Goal: Transaction & Acquisition: Purchase product/service

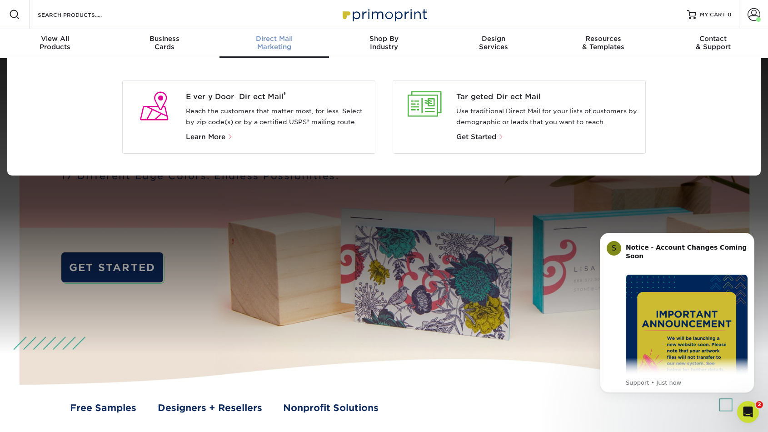
click at [281, 45] on div "Direct Mail Marketing" at bounding box center [275, 43] width 110 height 16
click at [261, 102] on div "Every Door Direct Mail ® Reach the customers that matter most, for less. Select…" at bounding box center [280, 116] width 189 height 51
click at [259, 97] on span "Every Door Direct Mail ®" at bounding box center [277, 96] width 182 height 11
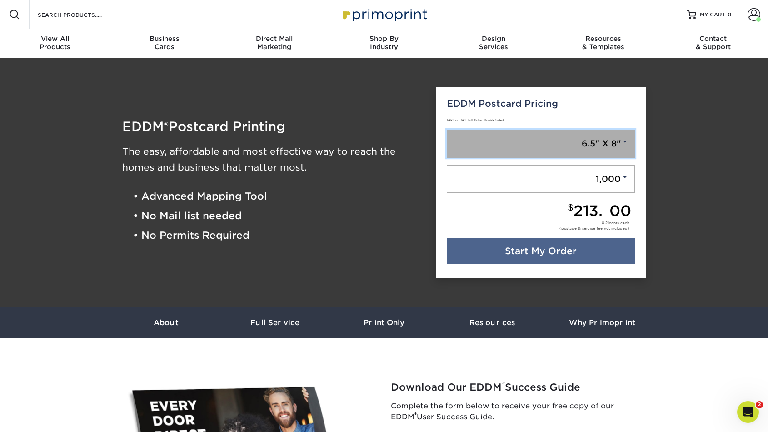
click at [573, 149] on link "6.5" X 8"" at bounding box center [541, 144] width 189 height 28
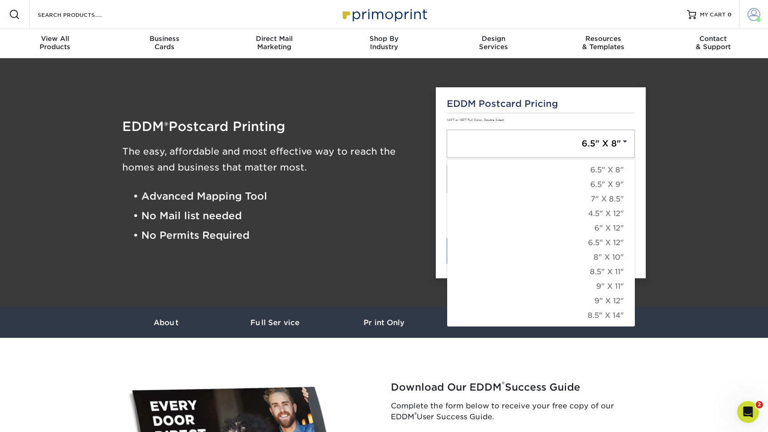
click at [758, 11] on span at bounding box center [754, 14] width 13 height 13
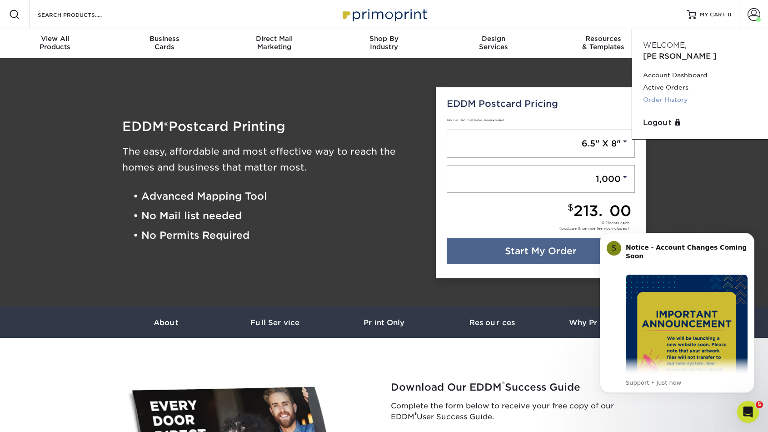
click at [655, 94] on link "Order History" at bounding box center [700, 100] width 114 height 12
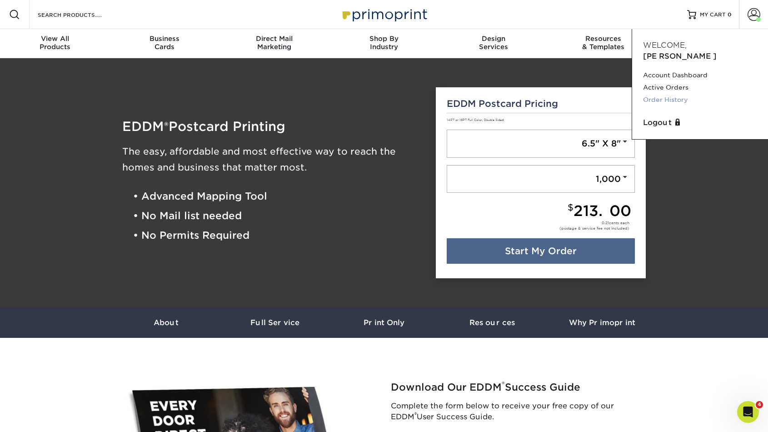
click at [663, 94] on link "Order History" at bounding box center [700, 100] width 114 height 12
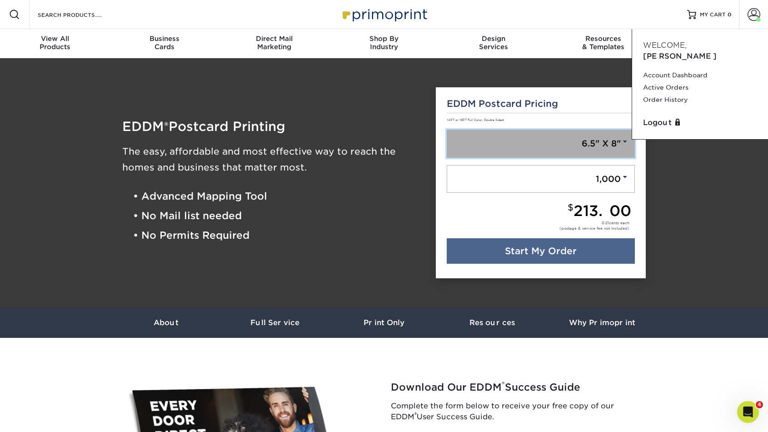
click at [486, 136] on link "6.5" X 8"" at bounding box center [541, 144] width 189 height 28
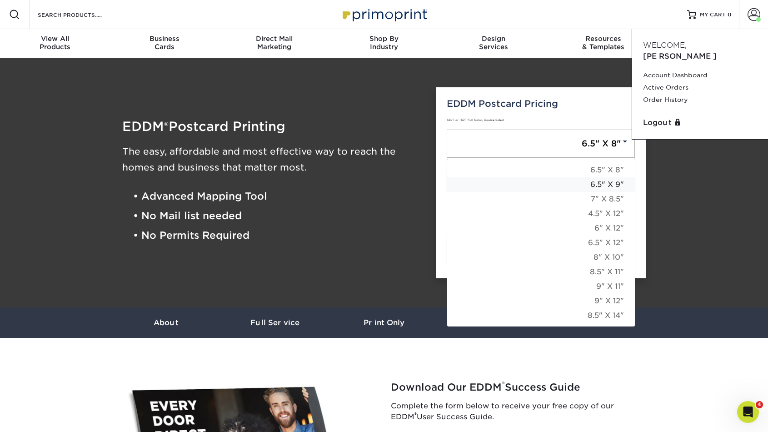
click at [605, 186] on link "6.5" X 9"" at bounding box center [541, 184] width 188 height 15
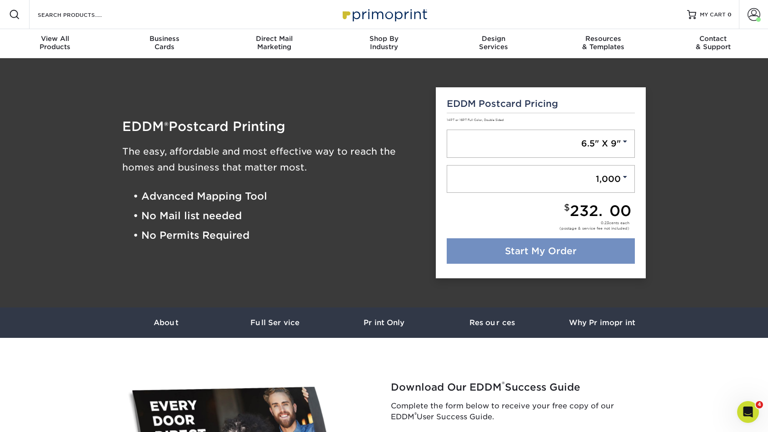
click at [532, 255] on link "Start My Order" at bounding box center [541, 250] width 189 height 25
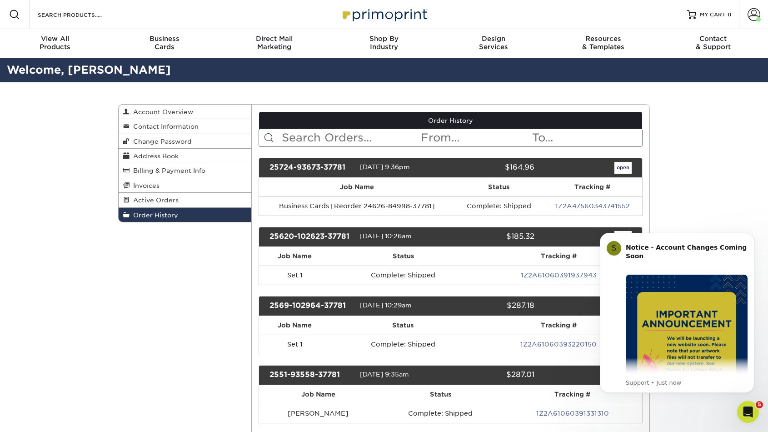
click at [620, 234] on div "S Notice - Account Changes Coming Soon ​ Past Order Files Will Not Transfer: Wh…" at bounding box center [677, 313] width 155 height 160
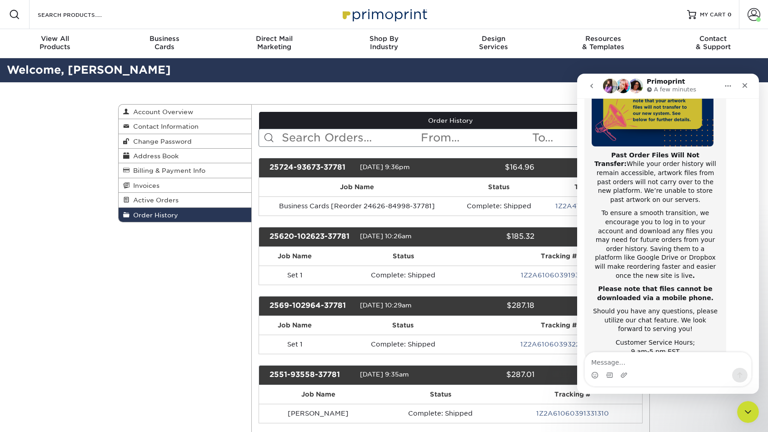
scroll to position [144, 0]
click at [741, 83] on div "Close" at bounding box center [745, 85] width 16 height 16
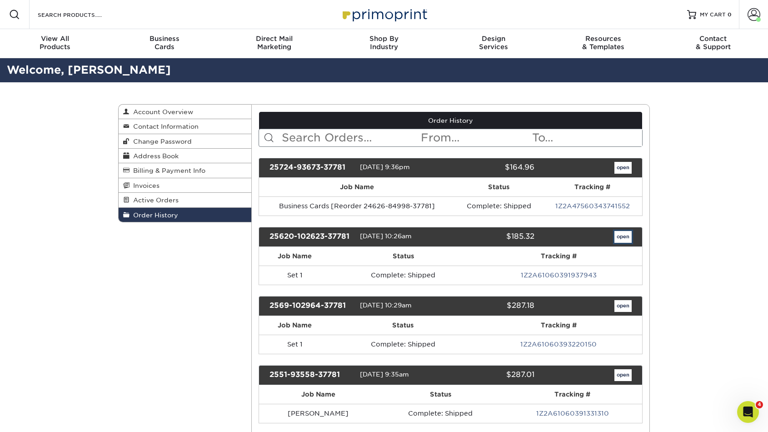
click at [621, 237] on link "open" at bounding box center [623, 237] width 17 height 12
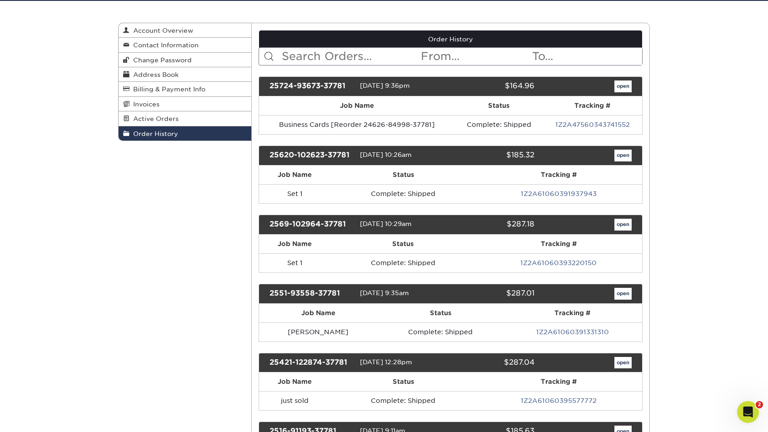
scroll to position [125, 0]
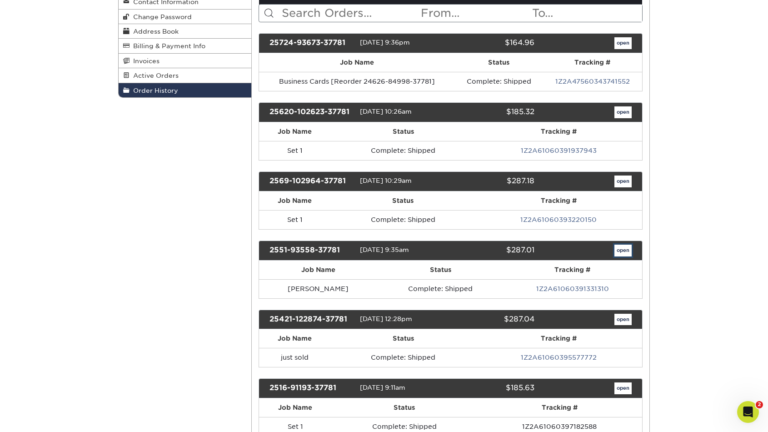
click at [620, 252] on link "open" at bounding box center [623, 251] width 17 height 12
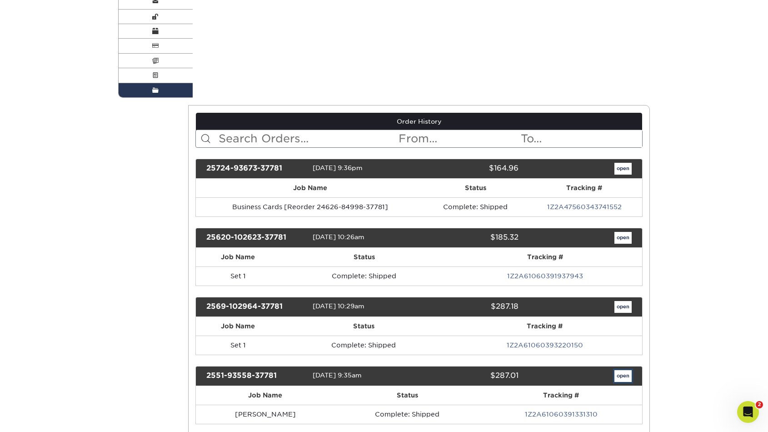
scroll to position [0, 0]
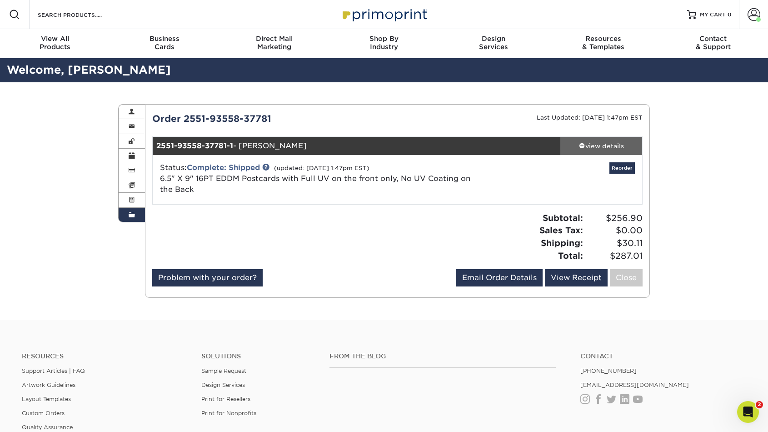
click at [598, 148] on div "view details" at bounding box center [602, 145] width 82 height 9
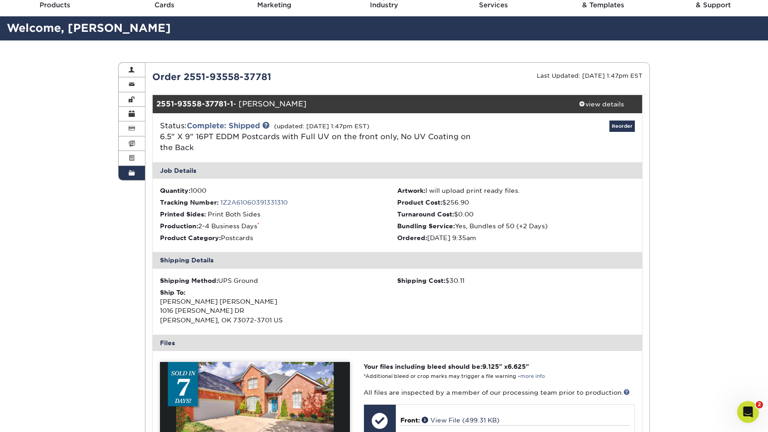
scroll to position [45, 0]
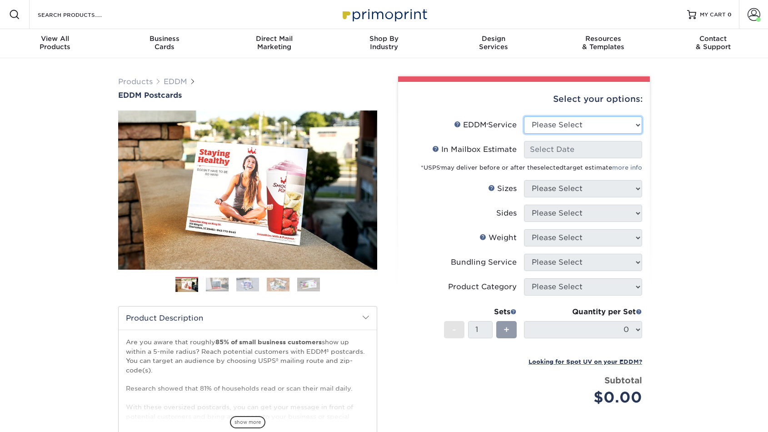
click at [585, 126] on select "Please Select Full Service Print Only" at bounding box center [583, 124] width 118 height 17
select select "print_only"
select select "-1"
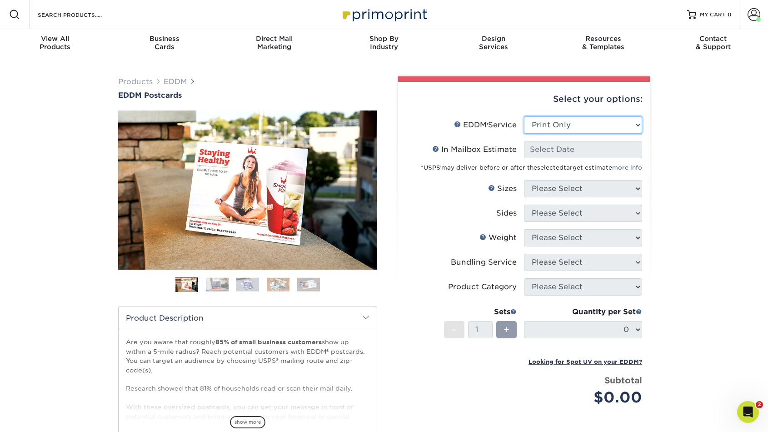
select select "-1"
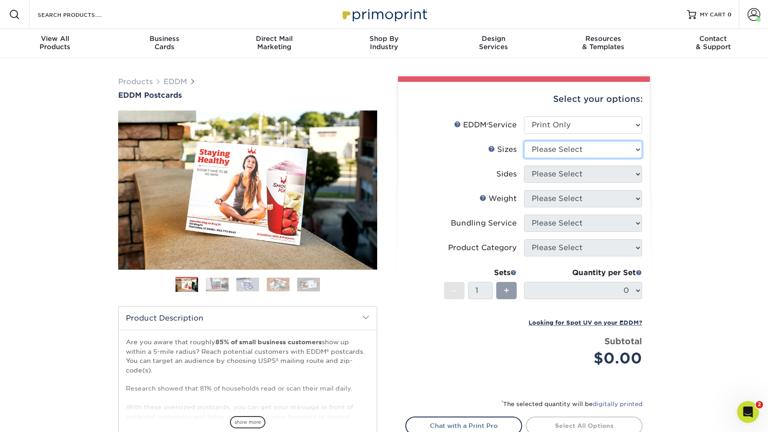
click at [569, 151] on select "Please Select 4.5" x 12" 6" x 12" 6.5" x 8" 6.5" x 9" 6.5" x 12" 7" x 8.5" 8" x…" at bounding box center [583, 149] width 118 height 17
select select "6.50x9.00"
click at [555, 175] on select "Please Select Print Both Sides Print Front Only" at bounding box center [583, 174] width 118 height 17
select select "13abbda7-1d64-4f25-8bb2-c179b224825d"
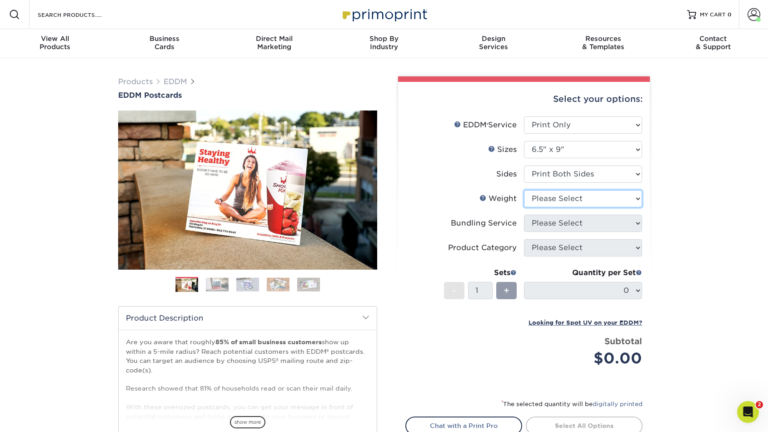
click at [549, 202] on select "Please Select 16PT 14PT" at bounding box center [583, 198] width 118 height 17
select select "16PT"
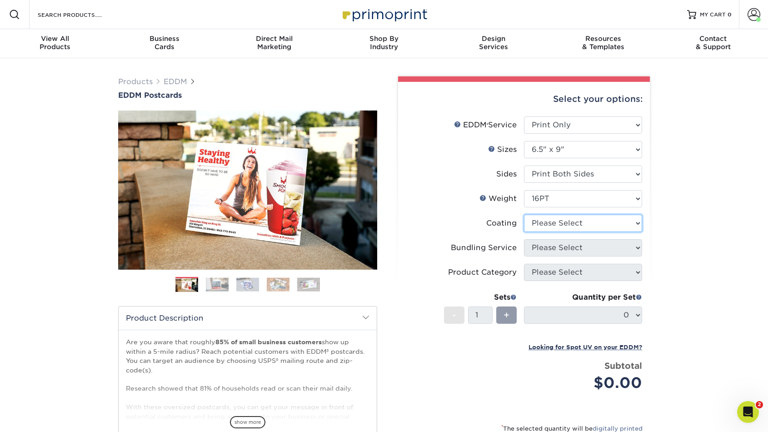
click at [547, 221] on select at bounding box center [583, 223] width 118 height 17
select select "1e8116af-acfc-44b1-83dc-8181aa338834"
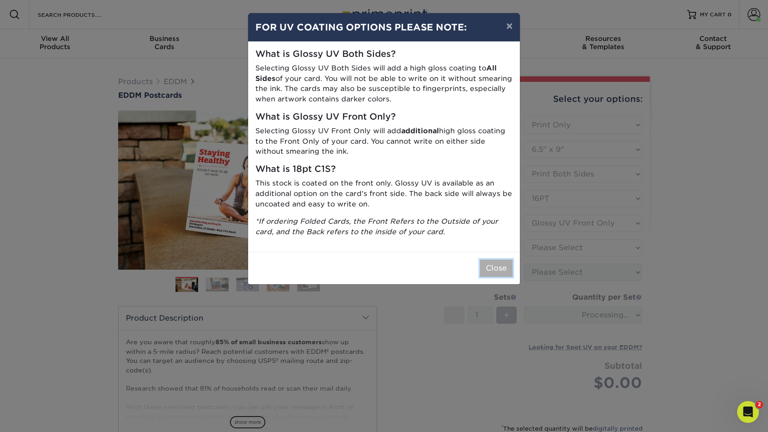
click at [494, 270] on button "Close" at bounding box center [496, 268] width 33 height 17
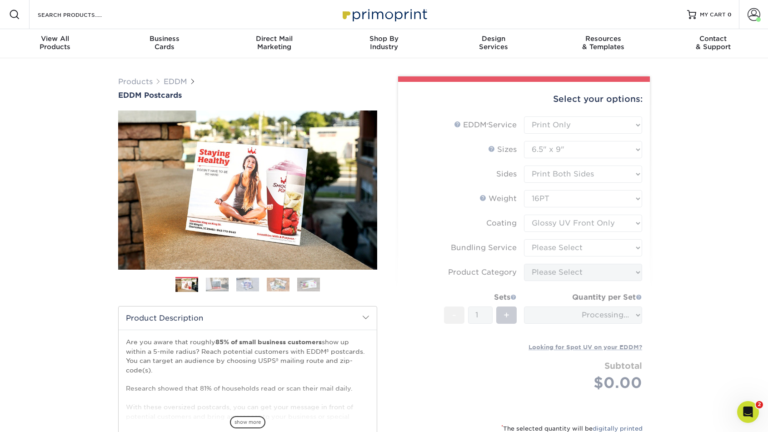
click at [554, 246] on form "EDDM Service Help EDDM ® Service Please Select Full Service Print Only < Prev" at bounding box center [524, 264] width 237 height 296
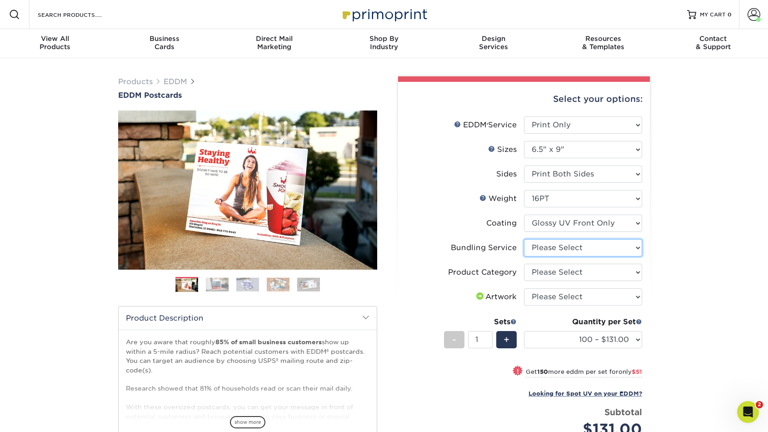
click at [546, 251] on select "Please Select No Bundling Services Yes, Bundles of 50 (+2 Days) Yes, Bundles of…" at bounding box center [583, 247] width 118 height 17
select select "5d566e05-ffea-4705-a23f-95bd227f1370"
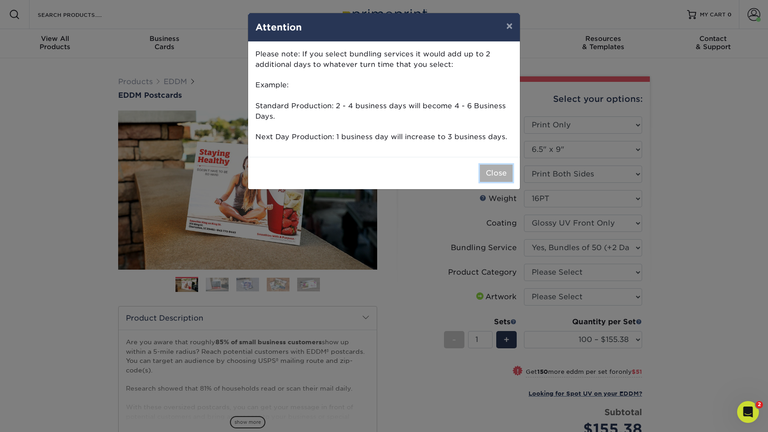
click at [497, 172] on button "Close" at bounding box center [496, 173] width 33 height 17
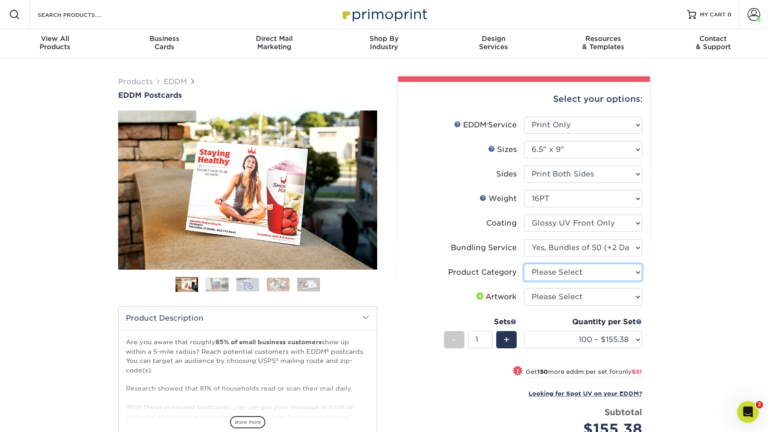
click at [545, 268] on select "Please Select Postcards" at bounding box center [583, 272] width 118 height 17
select select "9b7272e0-d6c8-4c3c-8e97-d3a1bcdab858"
click at [548, 294] on select "Please Select I will upload files I need a design - $150" at bounding box center [583, 296] width 118 height 17
select select "upload"
click at [549, 341] on select "100 – $155.38 250 – $206.38 500 – $230.30 1000 – $256.90 2500 – $424.00 5000 – …" at bounding box center [583, 339] width 118 height 17
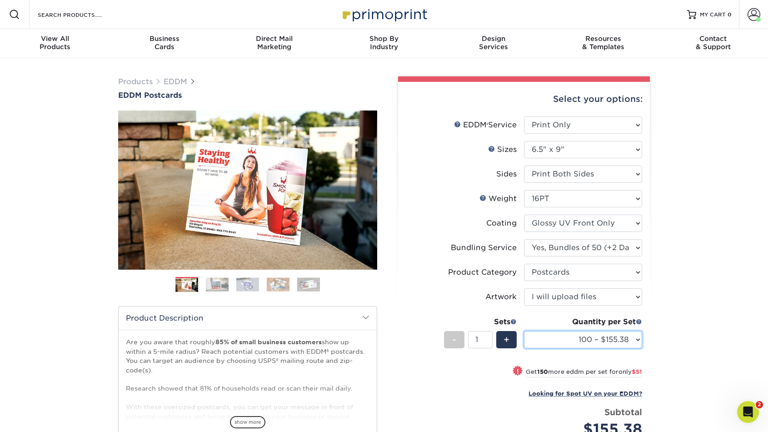
select select "1000 – $256.90"
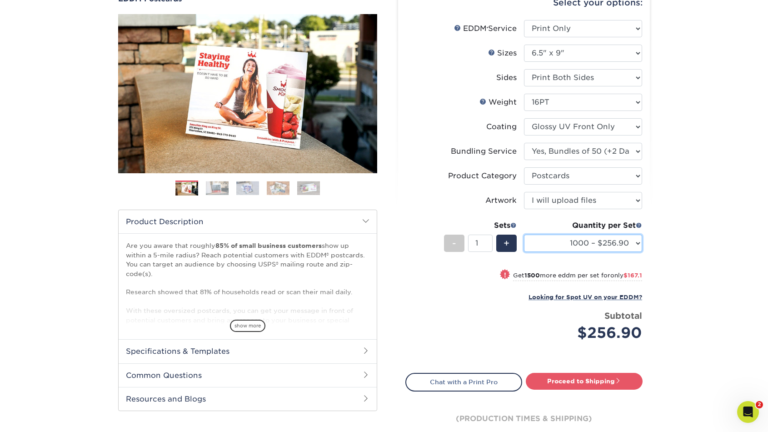
scroll to position [157, 0]
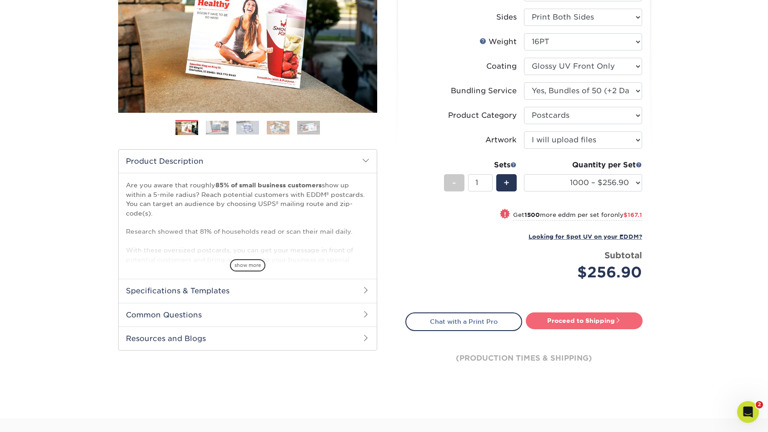
click at [571, 320] on link "Proceed to Shipping" at bounding box center [584, 320] width 117 height 16
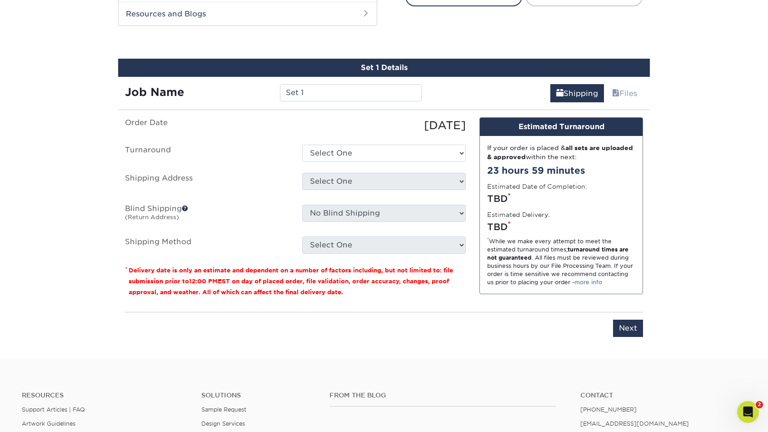
scroll to position [494, 0]
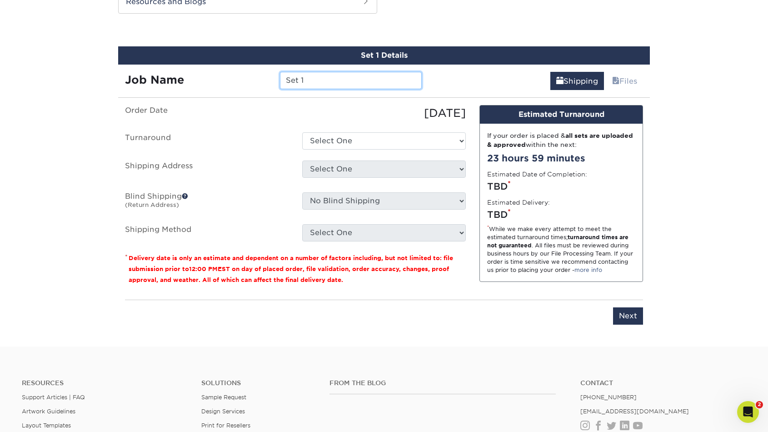
click at [296, 80] on input "Set 1" at bounding box center [350, 80] width 141 height 17
type input "flint"
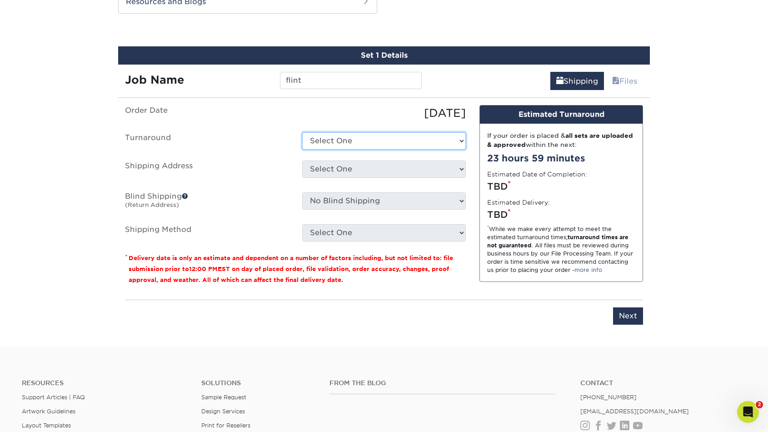
click at [339, 137] on select "Select One 2-4 Business Days 2 Day Next Business Day" at bounding box center [384, 140] width 164 height 17
select select "3d1a7ed1-6dbb-43dc-9228-2716d1daaeaf"
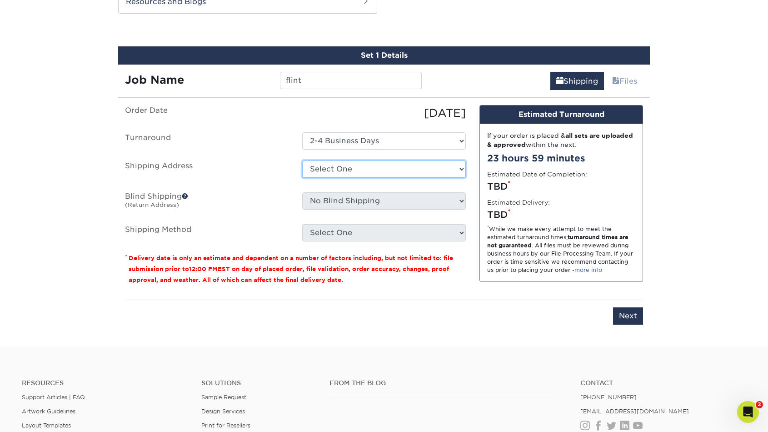
click at [343, 171] on select "Select One Angie AZ Polymers Cher Culver PR Graphic Social KMT-Home Ryan - Red …" at bounding box center [384, 169] width 164 height 17
select select "176883"
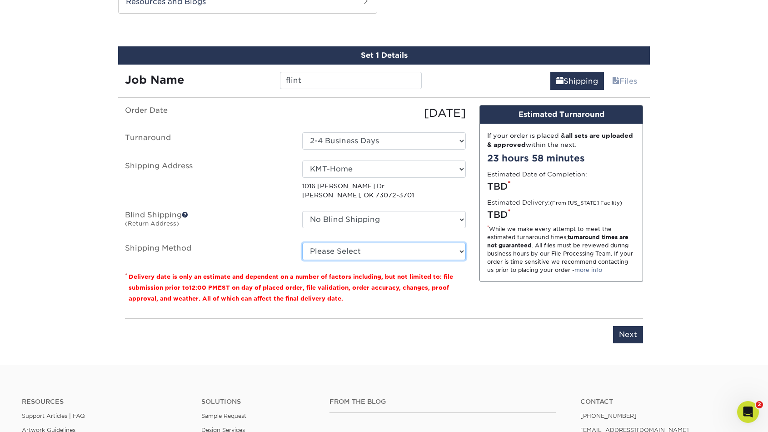
click at [373, 251] on select "Please Select Ground Shipping (+$31.43) 3 Day Shipping Service (+$46.78) 2 Day …" at bounding box center [384, 251] width 164 height 17
select select "03"
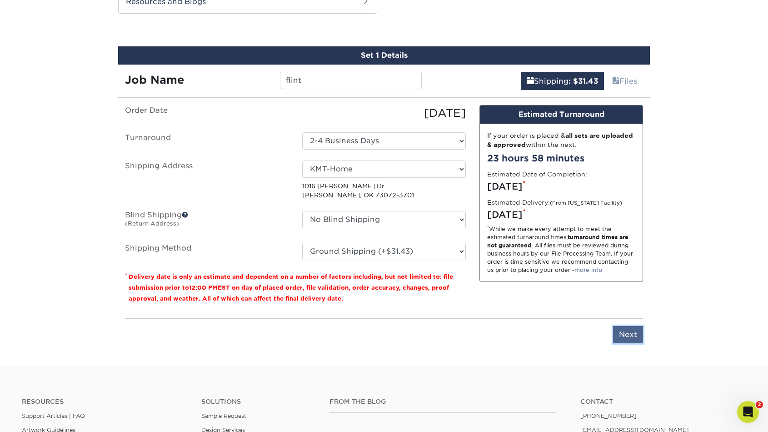
click at [623, 331] on input "Next" at bounding box center [628, 334] width 30 height 17
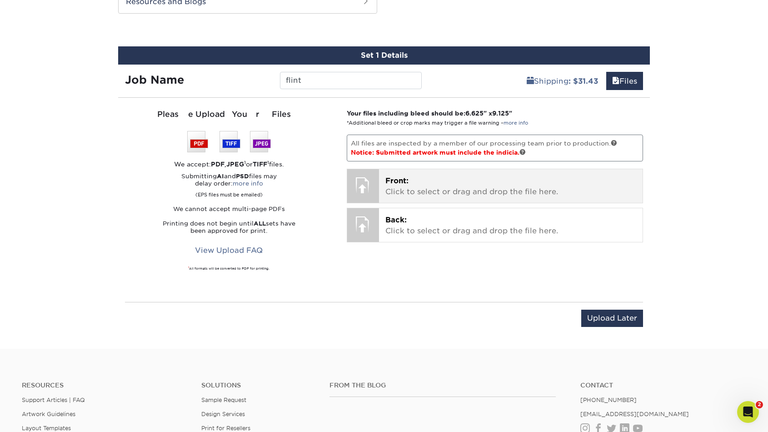
click at [541, 185] on p "Front: Click to select or drag and drop the file here." at bounding box center [511, 187] width 251 height 22
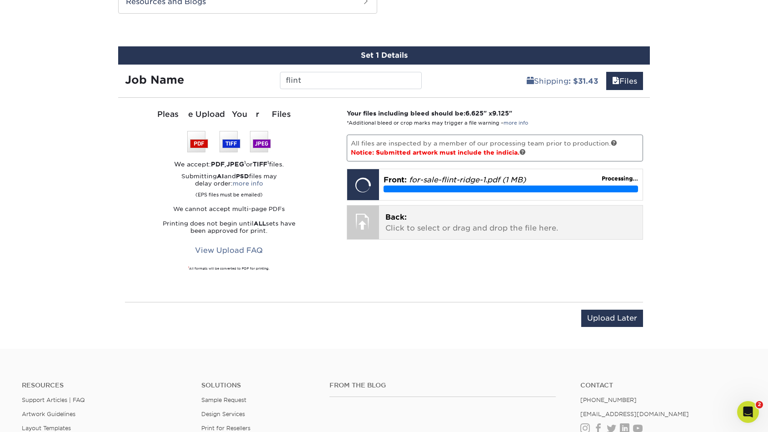
click at [484, 227] on p "Back: Click to select or drag and drop the file here." at bounding box center [511, 223] width 251 height 22
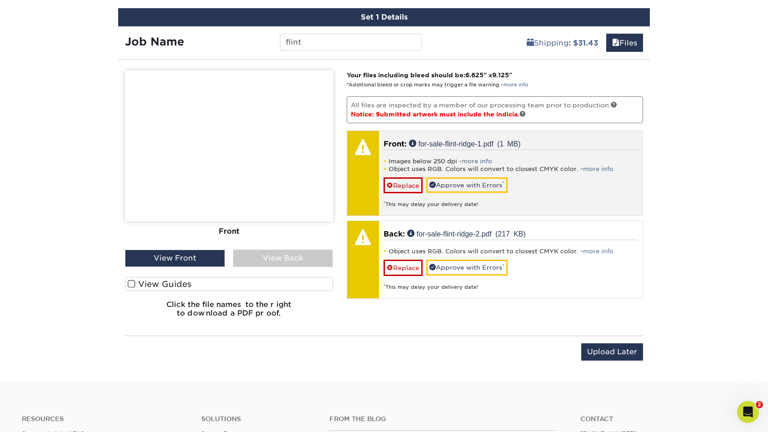
scroll to position [534, 0]
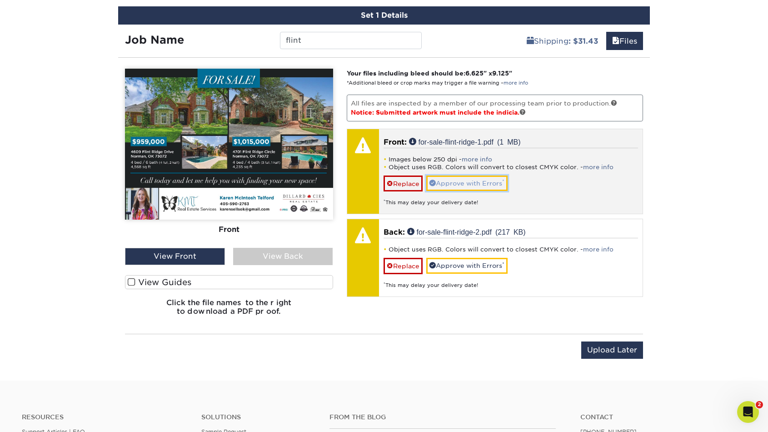
click at [468, 180] on link "Approve with Errors *" at bounding box center [467, 183] width 81 height 15
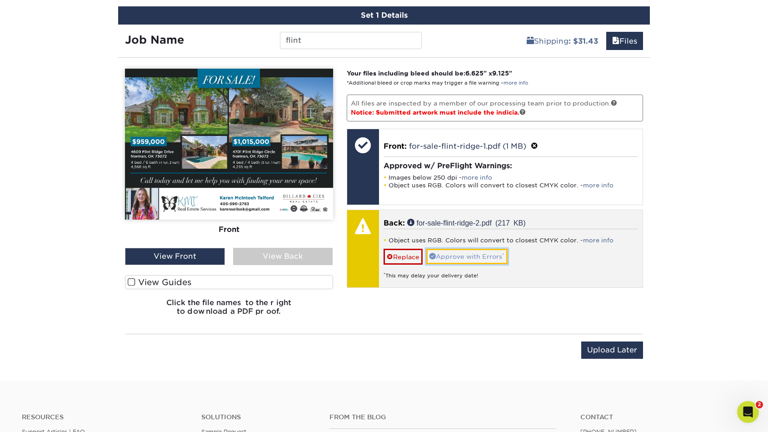
click at [468, 256] on link "Approve with Errors *" at bounding box center [467, 256] width 81 height 15
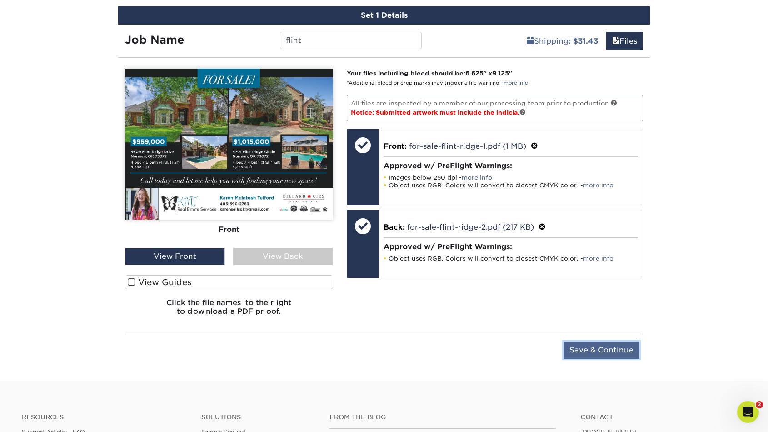
click at [598, 349] on input "Save & Continue" at bounding box center [602, 350] width 76 height 17
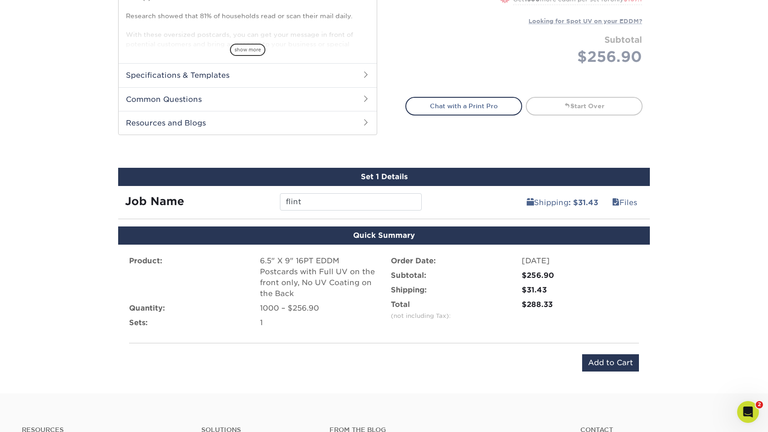
scroll to position [356, 0]
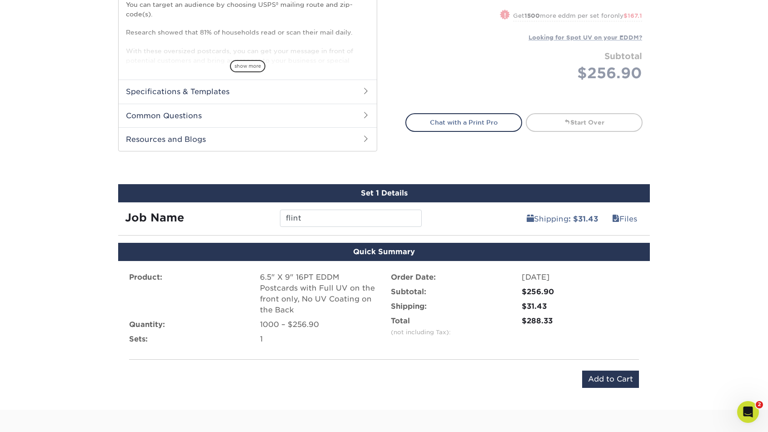
click at [597, 389] on div "Product: 6.5" X 9" 16PT EDDM Postcards with Full UV on the front only, No UV Co…" at bounding box center [384, 330] width 532 height 138
click at [598, 378] on input "Add to Cart" at bounding box center [611, 379] width 57 height 17
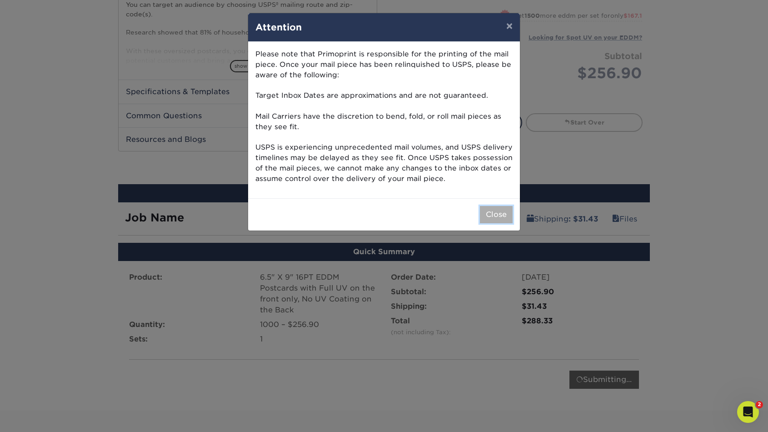
click at [497, 215] on button "Close" at bounding box center [496, 214] width 33 height 17
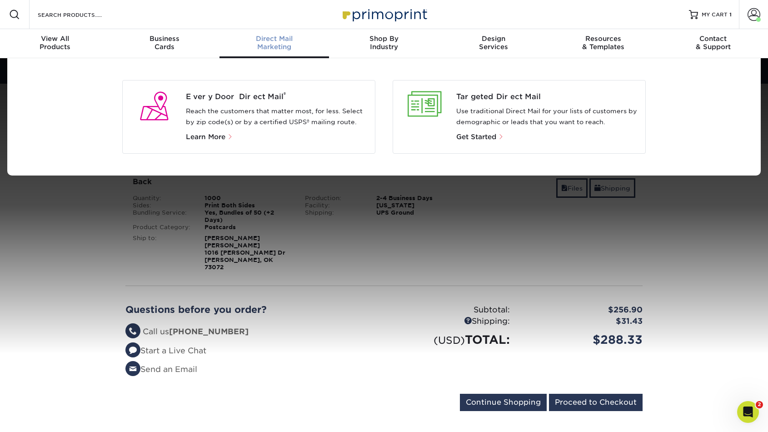
click at [257, 111] on p "Reach the customers that matter most, for less. Select by zip code(s) or by a c…" at bounding box center [277, 117] width 182 height 22
click at [201, 99] on span "Every Door Direct Mail ®" at bounding box center [277, 96] width 182 height 11
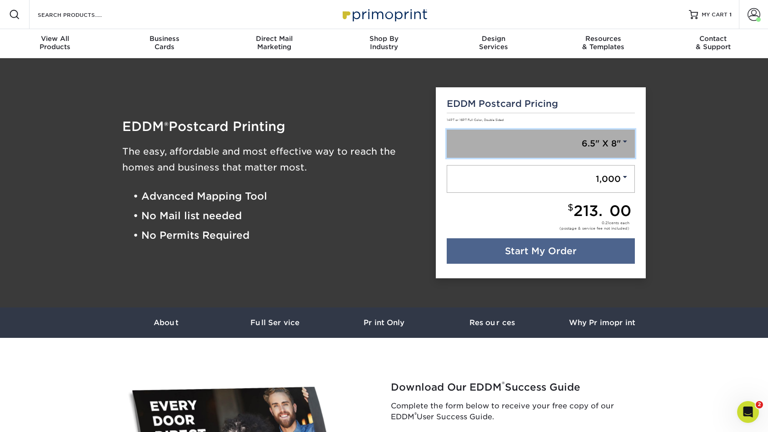
click at [488, 142] on link "6.5" X 8"" at bounding box center [541, 144] width 189 height 28
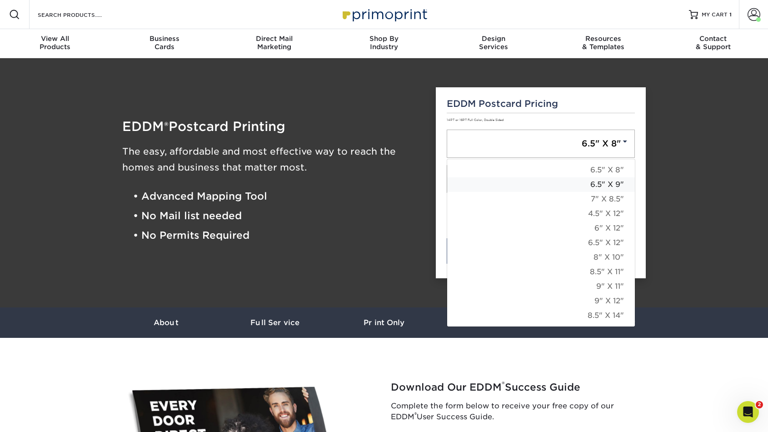
click at [509, 181] on link "6.5" X 9"" at bounding box center [541, 184] width 188 height 15
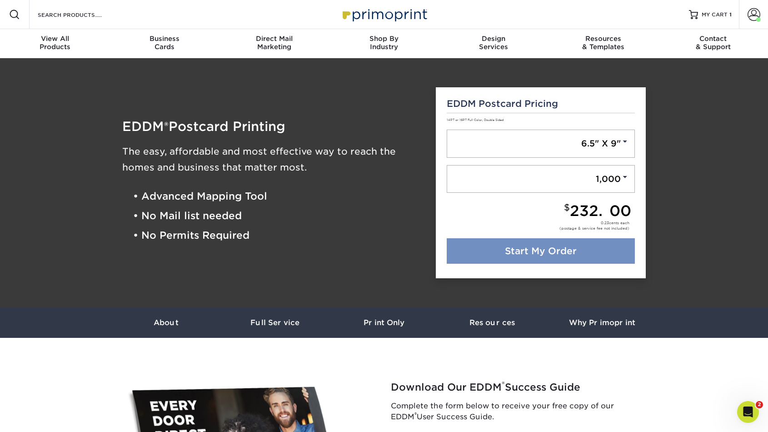
click at [506, 252] on link "Start My Order" at bounding box center [541, 250] width 189 height 25
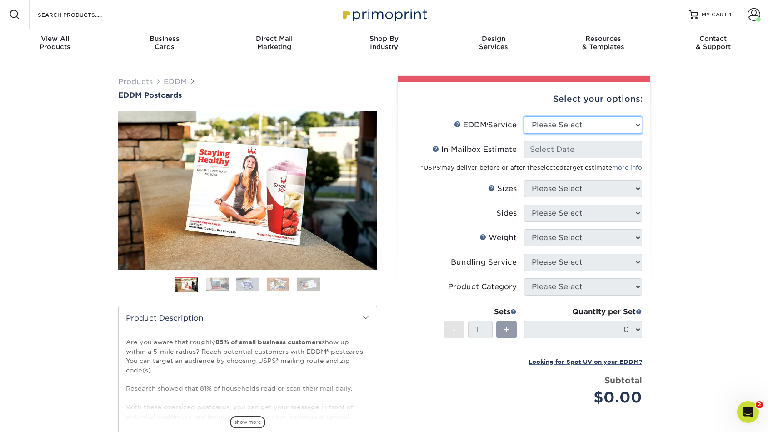
click at [563, 131] on select "Please Select Full Service Print Only" at bounding box center [583, 124] width 118 height 17
select select "full_service"
select select "-1"
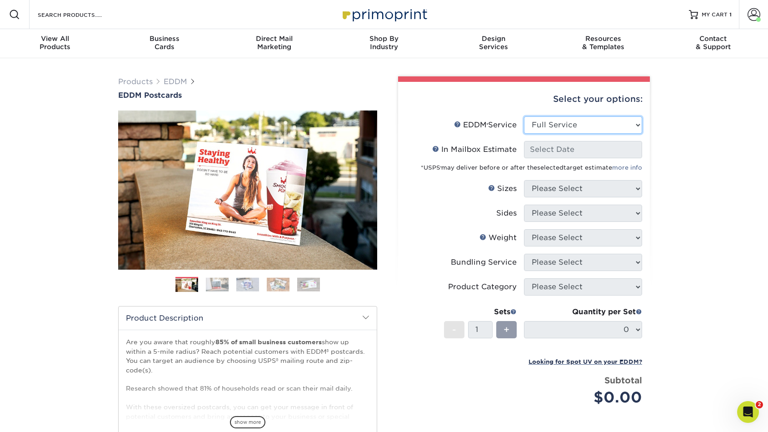
select select "-1"
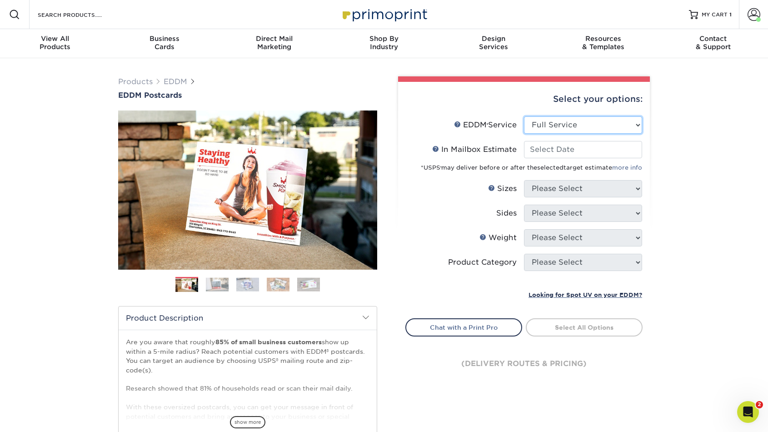
click at [553, 122] on select "Please Select Full Service Print Only" at bounding box center [583, 124] width 118 height 17
select select "print_only"
select select "-1"
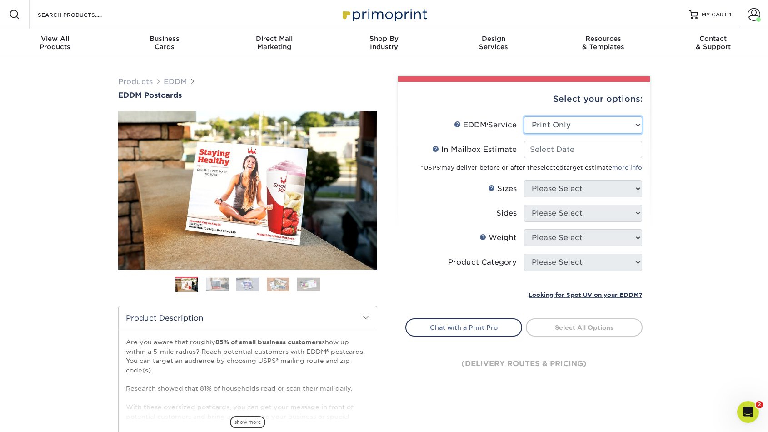
select select "-1"
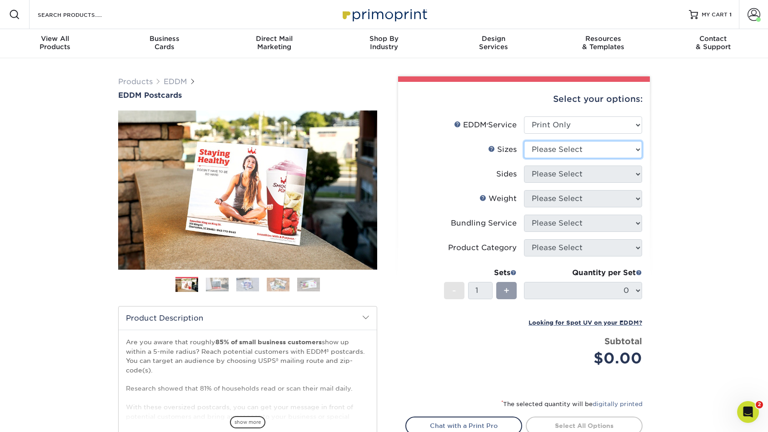
click at [548, 150] on select "Please Select 4.5" x 12" 6" x 12" 6.5" x 8" 6.5" x 9" 6.5" x 12" 7" x 8.5" 8" x…" at bounding box center [583, 149] width 118 height 17
select select "6.50x9.00"
click at [550, 179] on select "Please Select Print Both Sides Print Front Only" at bounding box center [583, 174] width 118 height 17
select select "13abbda7-1d64-4f25-8bb2-c179b224825d"
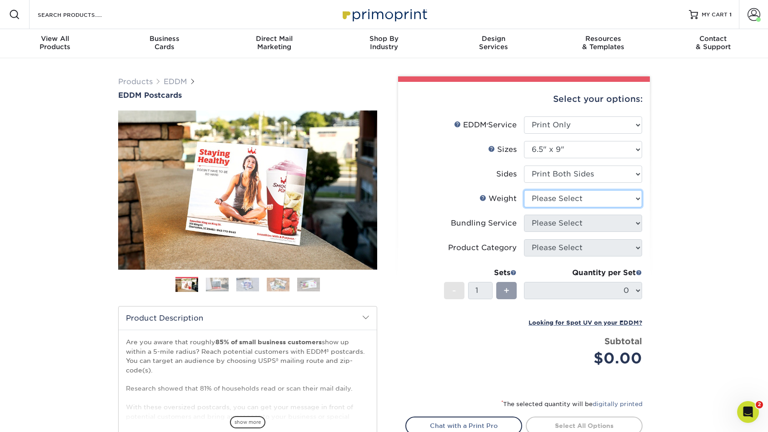
click at [558, 197] on select "Please Select 16PT 14PT" at bounding box center [583, 198] width 118 height 17
select select "16PT"
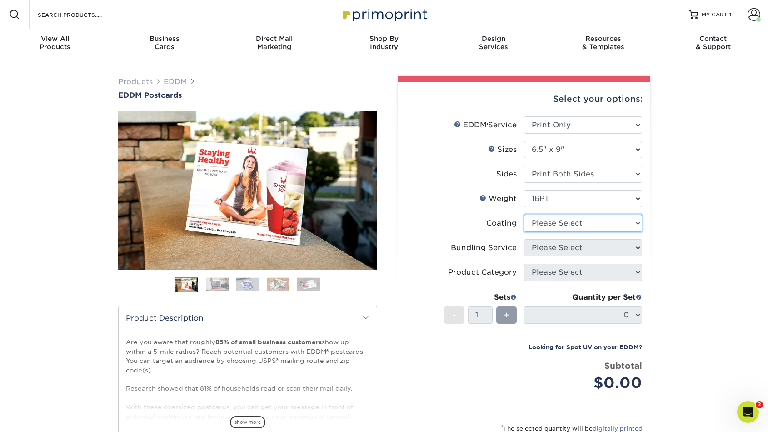
click at [555, 221] on select at bounding box center [583, 223] width 118 height 17
select select "1e8116af-acfc-44b1-83dc-8181aa338834"
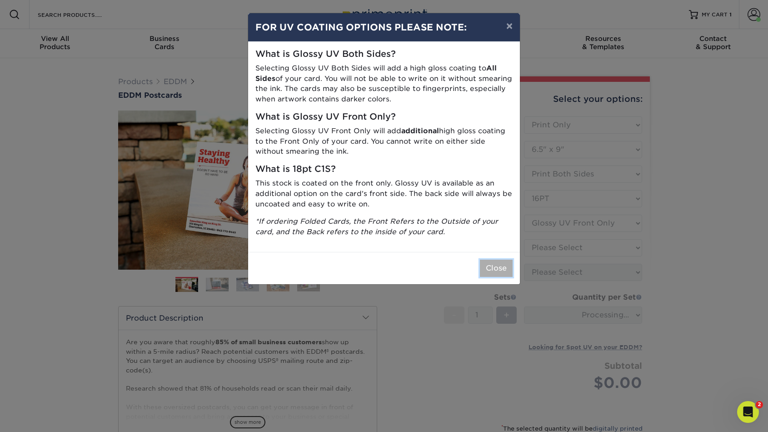
click at [500, 266] on button "Close" at bounding box center [496, 268] width 33 height 17
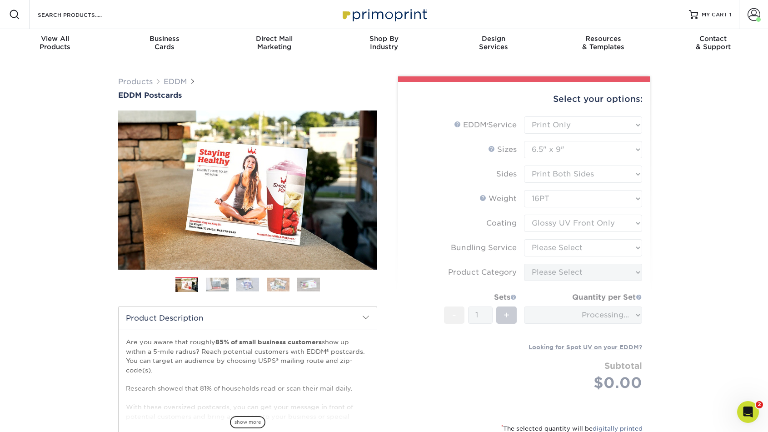
click at [597, 247] on form "EDDM Service Help EDDM ® Service Please Select Full Service Print Only < Prev" at bounding box center [524, 264] width 237 height 296
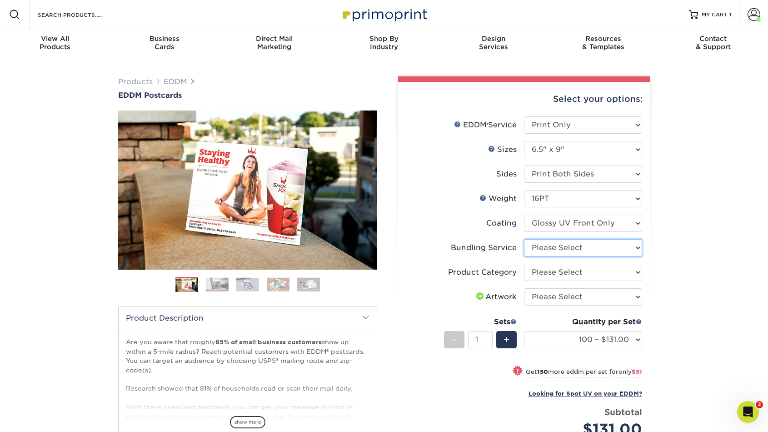
click at [597, 247] on select "Please Select No Bundling Services Yes, Bundles of 50 (+2 Days) Yes, Bundles of…" at bounding box center [583, 247] width 118 height 17
select select "5d566e05-ffea-4705-a23f-95bd227f1370"
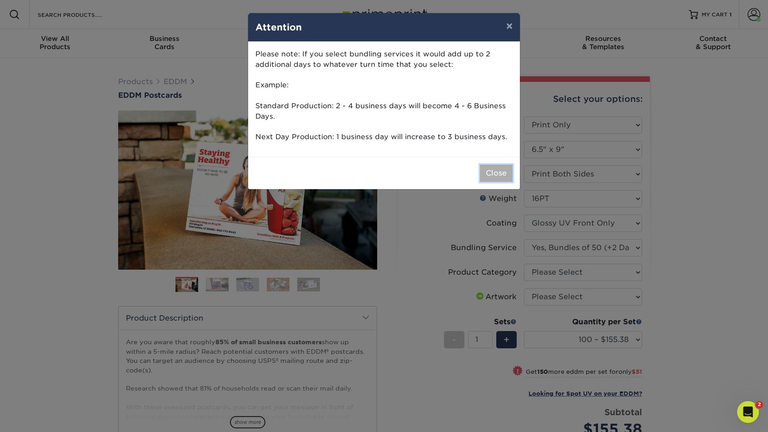
click at [494, 176] on button "Close" at bounding box center [496, 173] width 33 height 17
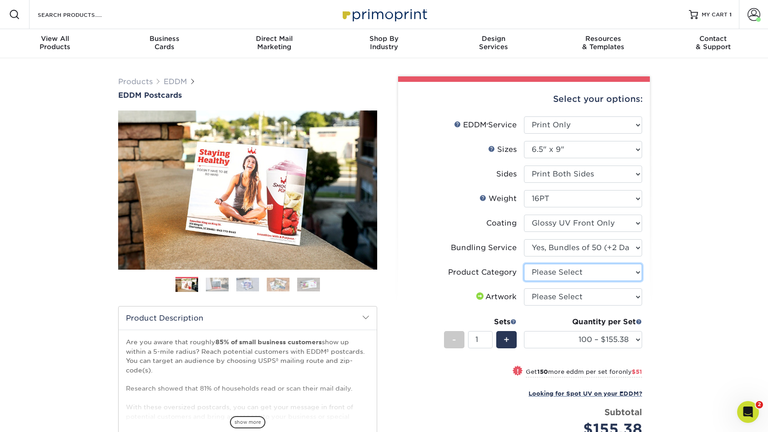
click at [550, 268] on select "Please Select Postcards" at bounding box center [583, 272] width 118 height 17
select select "9b7272e0-d6c8-4c3c-8e97-d3a1bcdab858"
click at [567, 296] on select "Please Select I will upload files I need a design - $150" at bounding box center [583, 296] width 118 height 17
select select "upload"
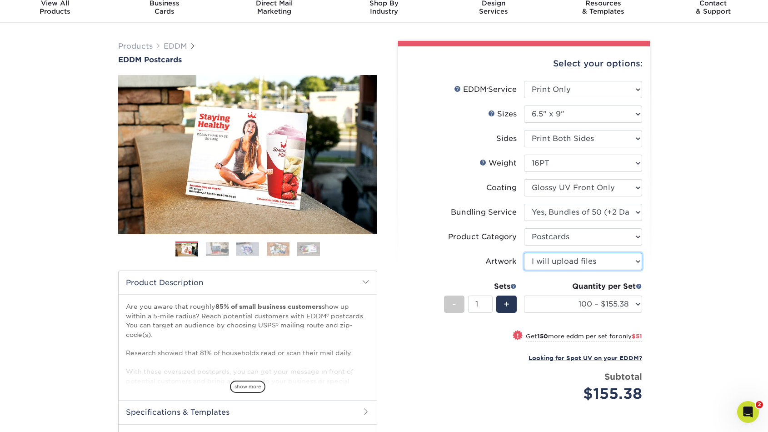
scroll to position [34, 0]
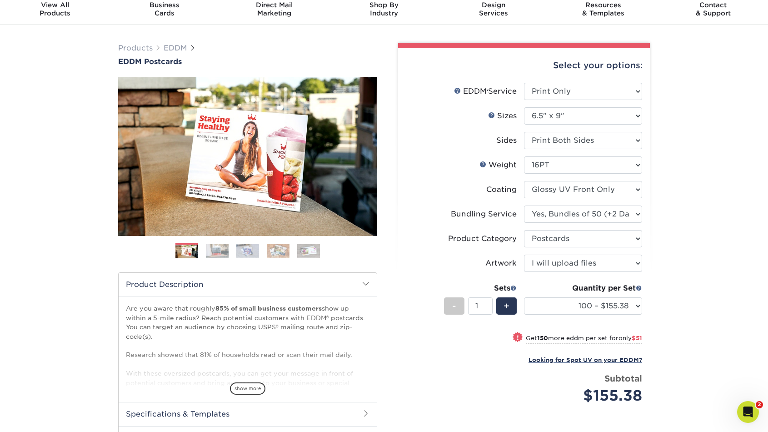
click at [567, 315] on div "Quantity per Set 100 – $155.38 250 – $206.38 500 – $230.30 1000 – $256.90 2500 …" at bounding box center [583, 304] width 118 height 42
click at [564, 307] on select "100 – $155.38 250 – $206.38 500 – $230.30 1000 – $256.90 2500 – $424.00 5000 – …" at bounding box center [583, 305] width 118 height 17
select select "1000 – $256.90"
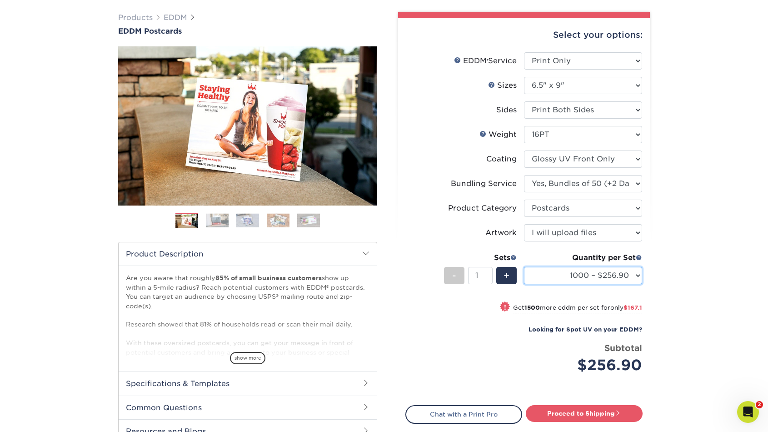
scroll to position [166, 0]
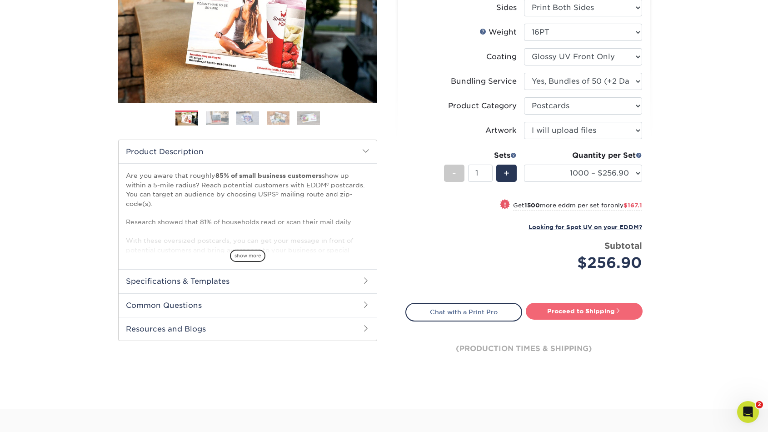
click at [578, 315] on link "Proceed to Shipping" at bounding box center [584, 311] width 117 height 16
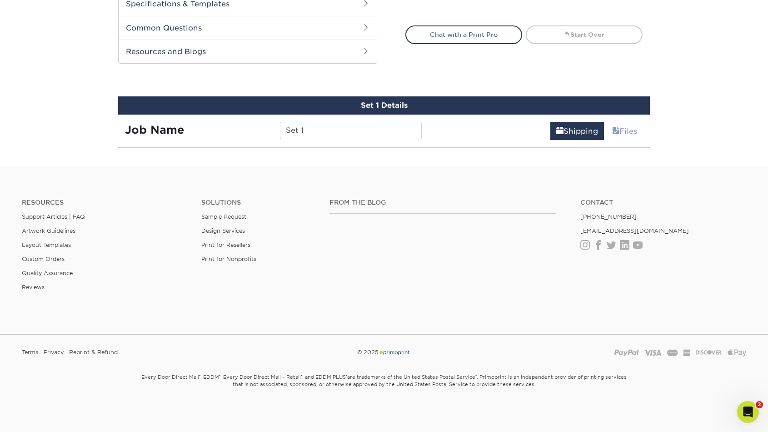
scroll to position [494, 0]
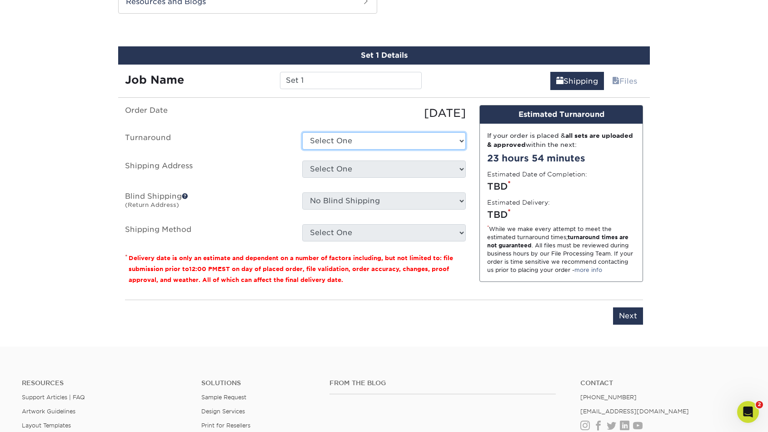
click at [368, 144] on select "Select One 2-4 Business Days 2 Day Next Business Day" at bounding box center [384, 140] width 164 height 17
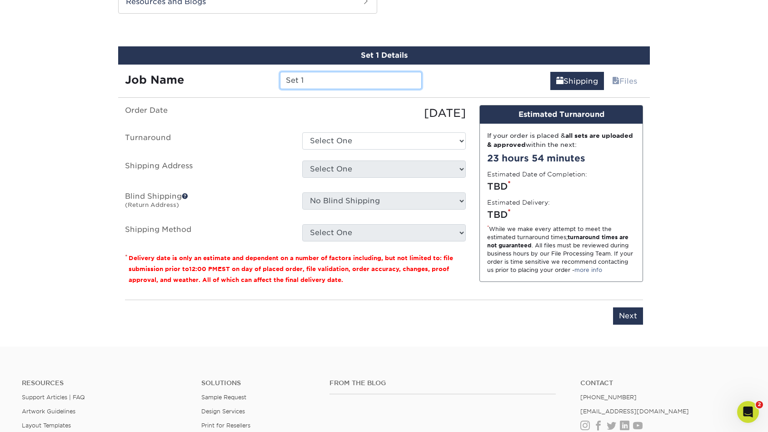
click at [333, 73] on input "Set 1" at bounding box center [350, 80] width 141 height 17
type input "berry farm"
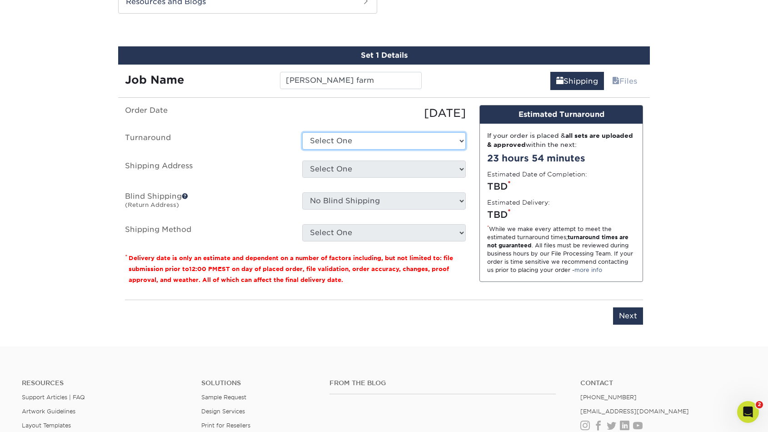
click at [349, 142] on select "Select One 2-4 Business Days 2 Day Next Business Day" at bounding box center [384, 140] width 164 height 17
select select "3d1a7ed1-6dbb-43dc-9228-2716d1daaeaf"
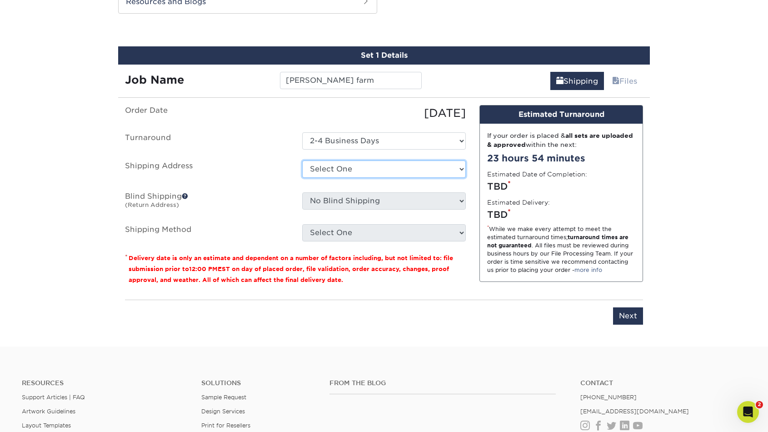
click at [342, 176] on select "Select One Angie AZ Polymers Cher Culver PR Graphic Social KMT-Home Ryan - Red …" at bounding box center [384, 169] width 164 height 17
select select "176883"
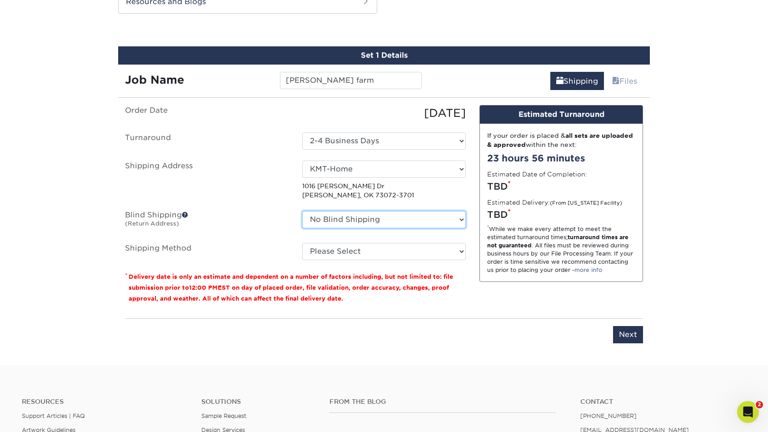
click at [330, 223] on select "No Blind Shipping Angie AZ Polymers Cher Culver PR Graphic Social KMT-Home Ryan…" at bounding box center [384, 219] width 164 height 17
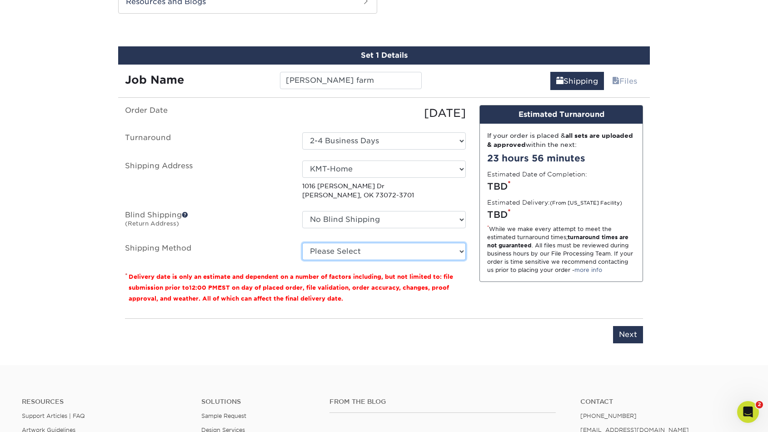
click at [339, 250] on select "Please Select Ground Shipping (+$31.43) 3 Day Shipping Service (+$46.78) 2 Day …" at bounding box center [384, 251] width 164 height 17
select select "03"
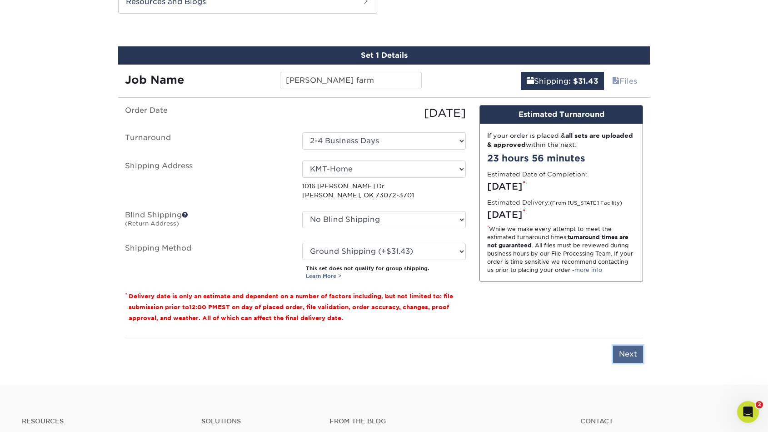
click at [633, 356] on input "Next" at bounding box center [628, 354] width 30 height 17
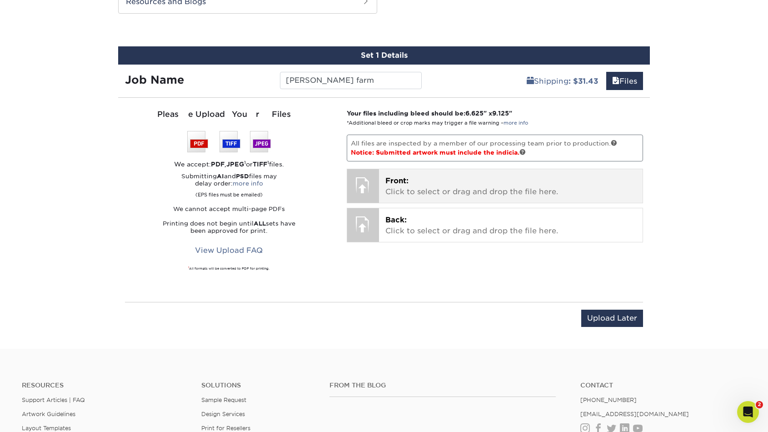
click at [541, 176] on p "Front: Click to select or drag and drop the file here." at bounding box center [511, 187] width 251 height 22
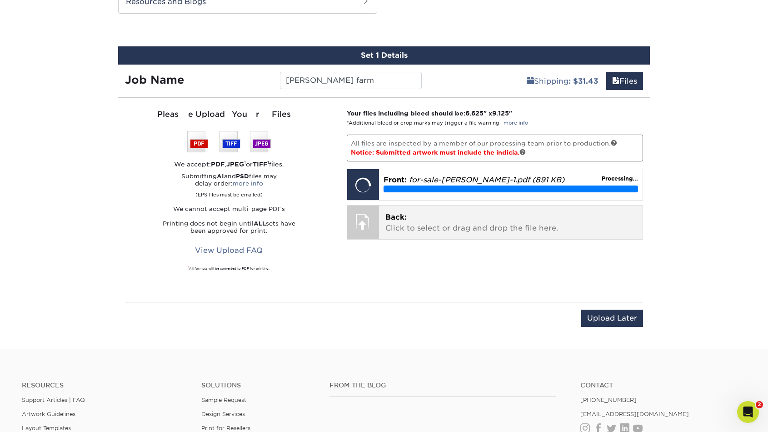
click at [402, 214] on span "Back:" at bounding box center [396, 217] width 21 height 9
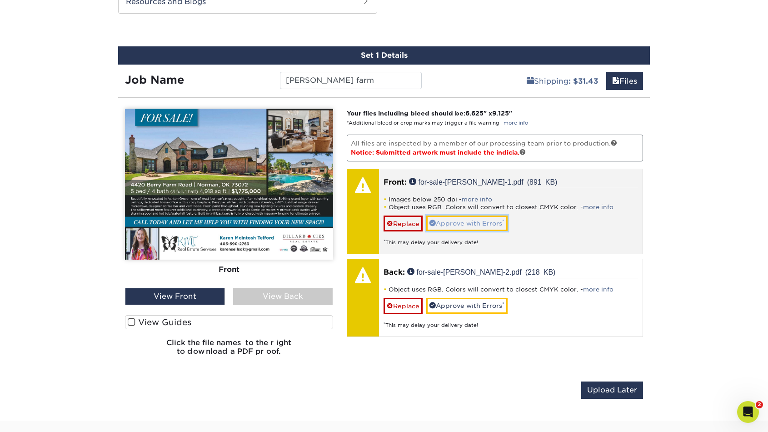
click at [470, 228] on link "Approve with Errors *" at bounding box center [467, 223] width 81 height 15
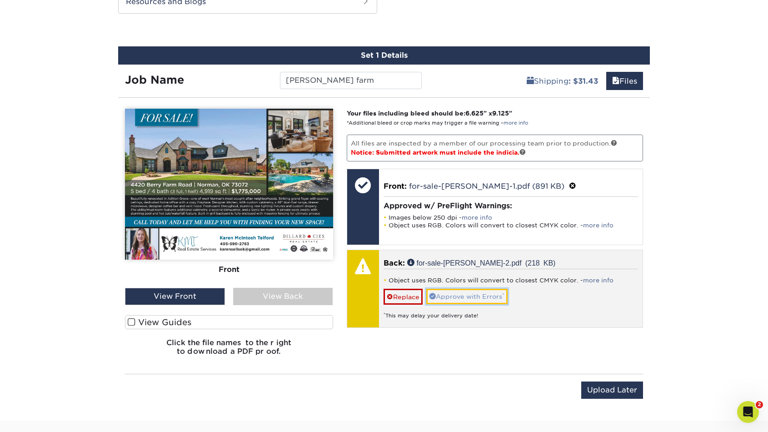
click at [460, 301] on link "Approve with Errors *" at bounding box center [467, 296] width 81 height 15
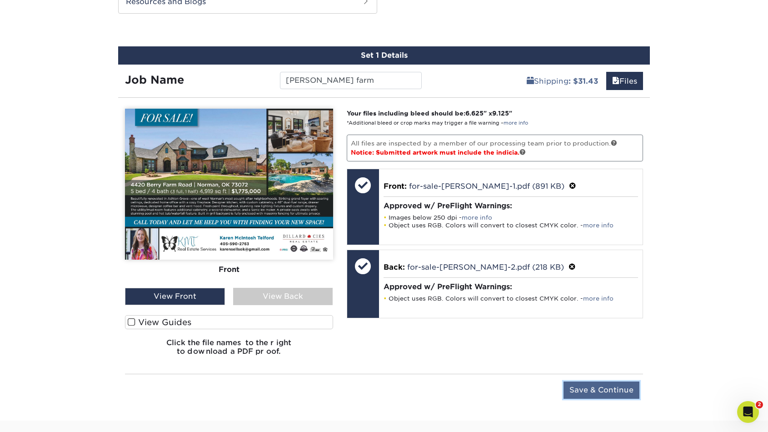
click at [593, 387] on input "Save & Continue" at bounding box center [602, 390] width 76 height 17
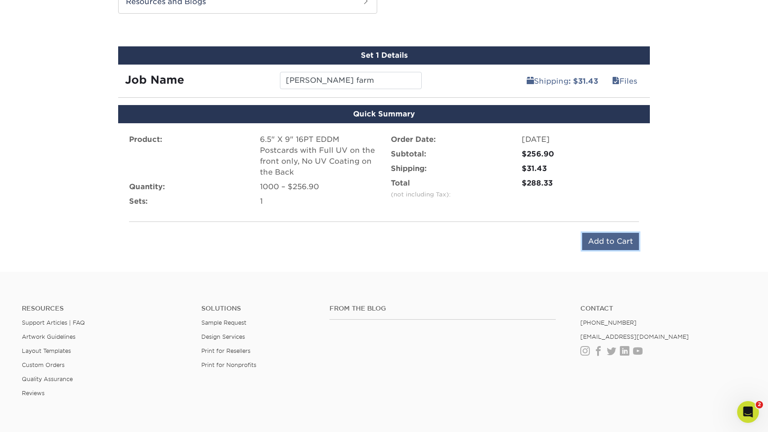
click at [593, 237] on input "Add to Cart" at bounding box center [611, 241] width 57 height 17
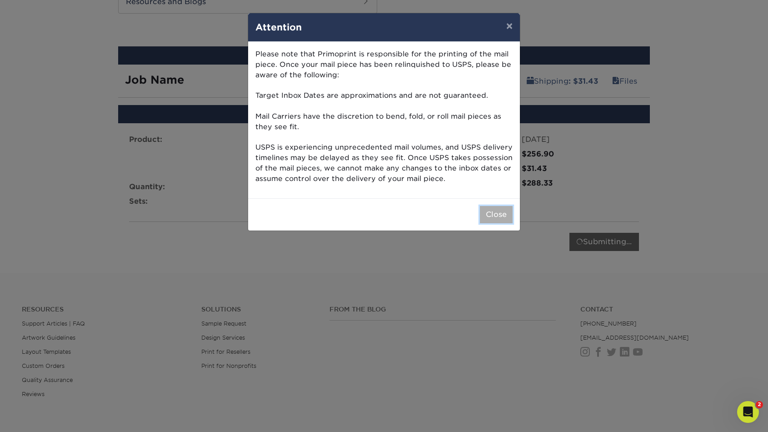
click at [492, 213] on button "Close" at bounding box center [496, 214] width 33 height 17
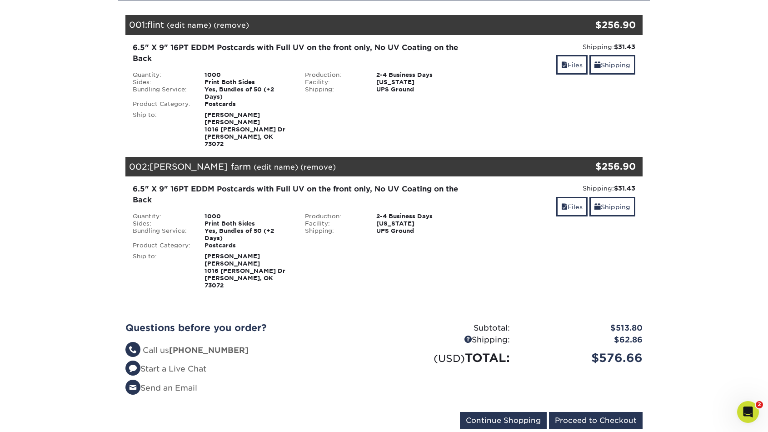
scroll to position [126, 0]
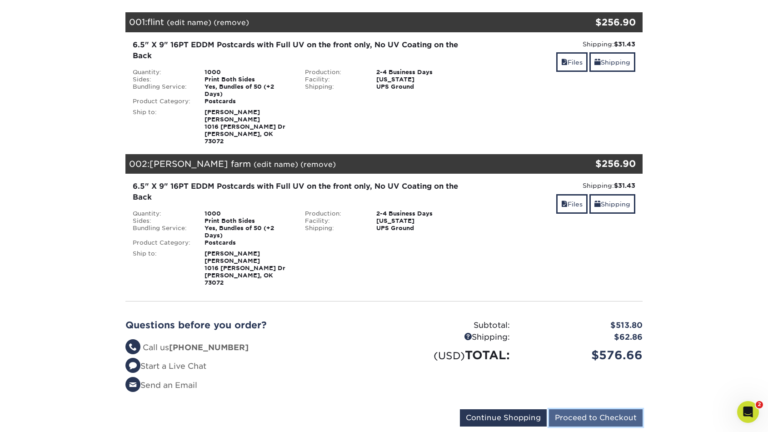
click at [599, 409] on input "Proceed to Checkout" at bounding box center [596, 417] width 94 height 17
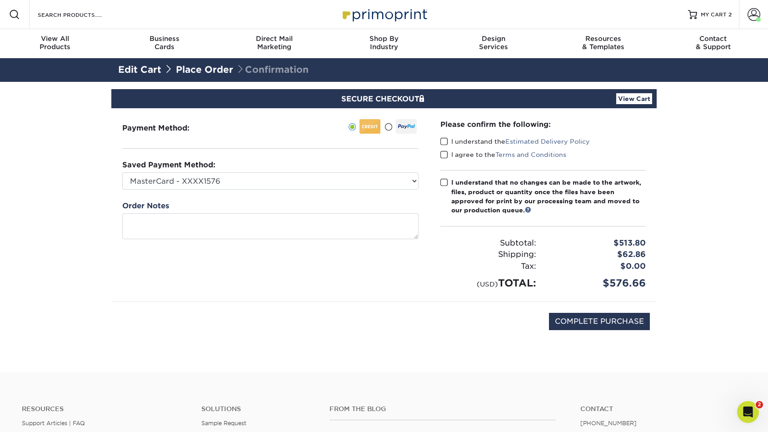
click at [445, 141] on span at bounding box center [445, 141] width 8 height 9
click at [0, 0] on input "I understand the Estimated Delivery Policy" at bounding box center [0, 0] width 0 height 0
click at [445, 155] on span at bounding box center [445, 155] width 8 height 9
click at [0, 0] on input "I agree to the Terms and Conditions" at bounding box center [0, 0] width 0 height 0
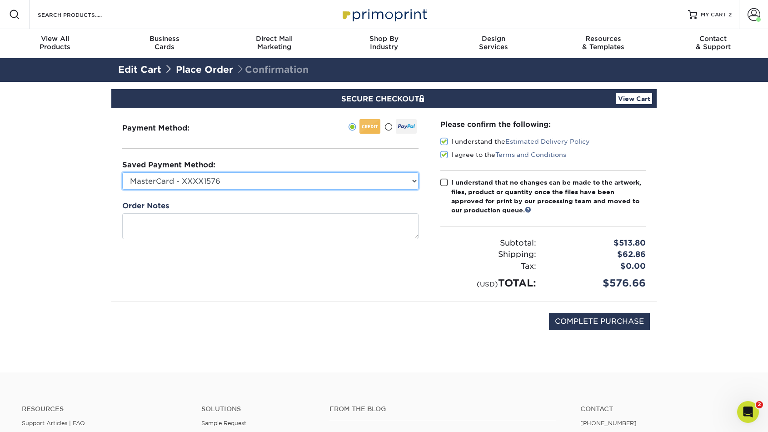
click at [285, 179] on select "MasterCard - XXXX1576 MasterCard - XXXX5398 MasterCard - XXXX0462 New Credit Ca…" at bounding box center [270, 180] width 296 height 17
click at [277, 185] on select "MasterCard - XXXX1576 MasterCard - XXXX5398 MasterCard - XXXX0462 New Credit Ca…" at bounding box center [270, 180] width 296 height 17
select select "51240"
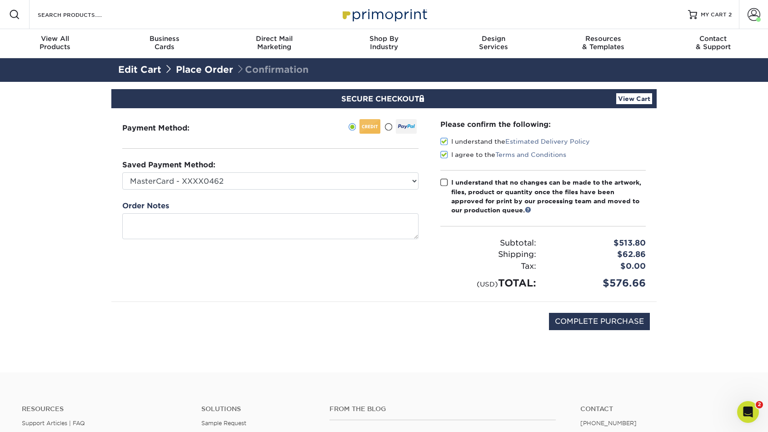
drag, startPoint x: 648, startPoint y: 284, endPoint x: 608, endPoint y: 283, distance: 40.0
click at [608, 284] on div "$576.66" at bounding box center [598, 283] width 110 height 15
drag, startPoint x: 647, startPoint y: 281, endPoint x: 597, endPoint y: 281, distance: 50.0
click at [596, 281] on div "$576.66" at bounding box center [598, 283] width 110 height 15
click at [578, 317] on input "COMPLETE PURCHASE" at bounding box center [599, 321] width 101 height 17
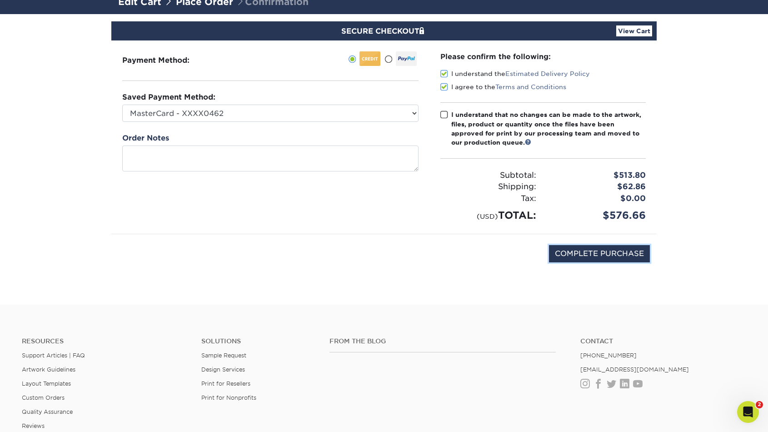
scroll to position [137, 0]
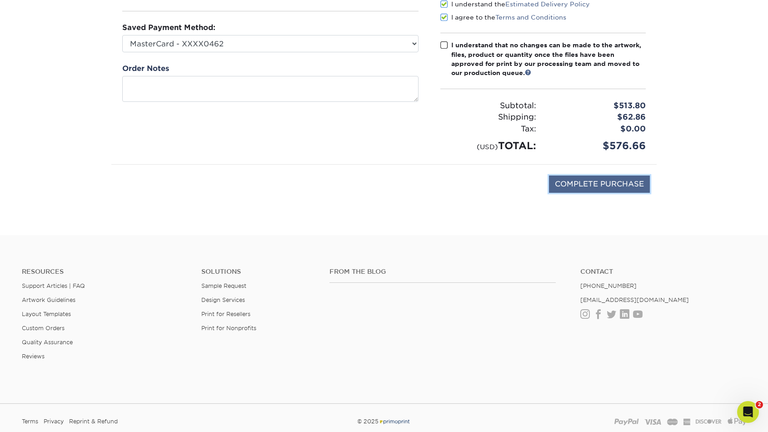
click at [578, 182] on input "COMPLETE PURCHASE" at bounding box center [599, 184] width 101 height 17
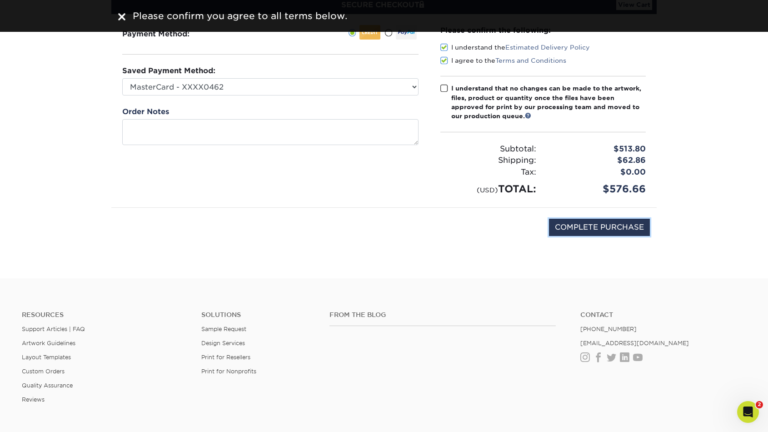
scroll to position [0, 0]
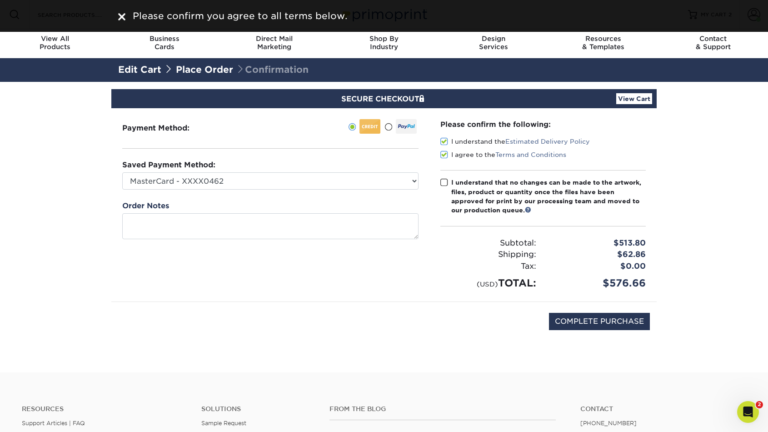
click at [444, 183] on span at bounding box center [445, 182] width 8 height 9
click at [0, 0] on input "I understand that no changes can be made to the artwork, files, product or quan…" at bounding box center [0, 0] width 0 height 0
click at [553, 321] on input "COMPLETE PURCHASE" at bounding box center [599, 321] width 101 height 17
type input "PROCESSING, PLEASE WAIT..."
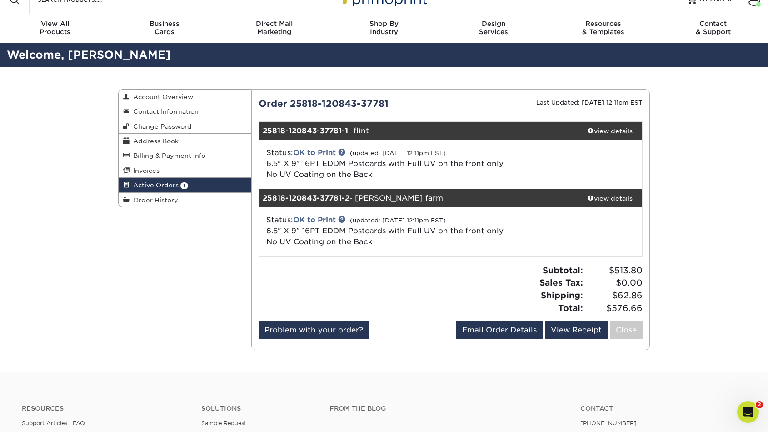
scroll to position [19, 0]
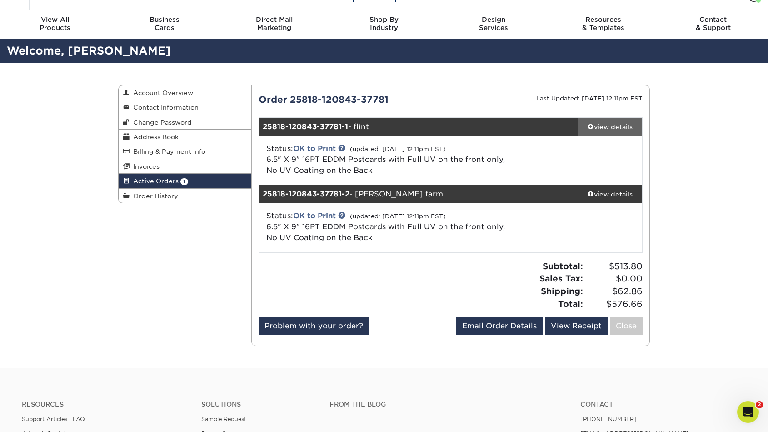
click at [618, 130] on div "view details" at bounding box center [610, 126] width 64 height 9
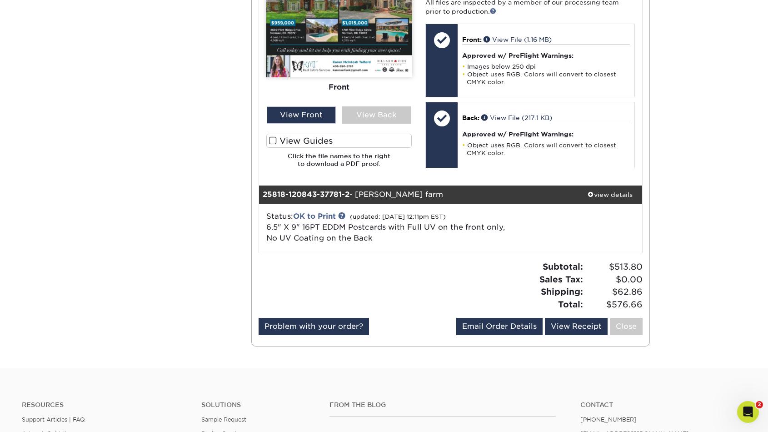
scroll to position [446, 0]
